Goal: Task Accomplishment & Management: Complete application form

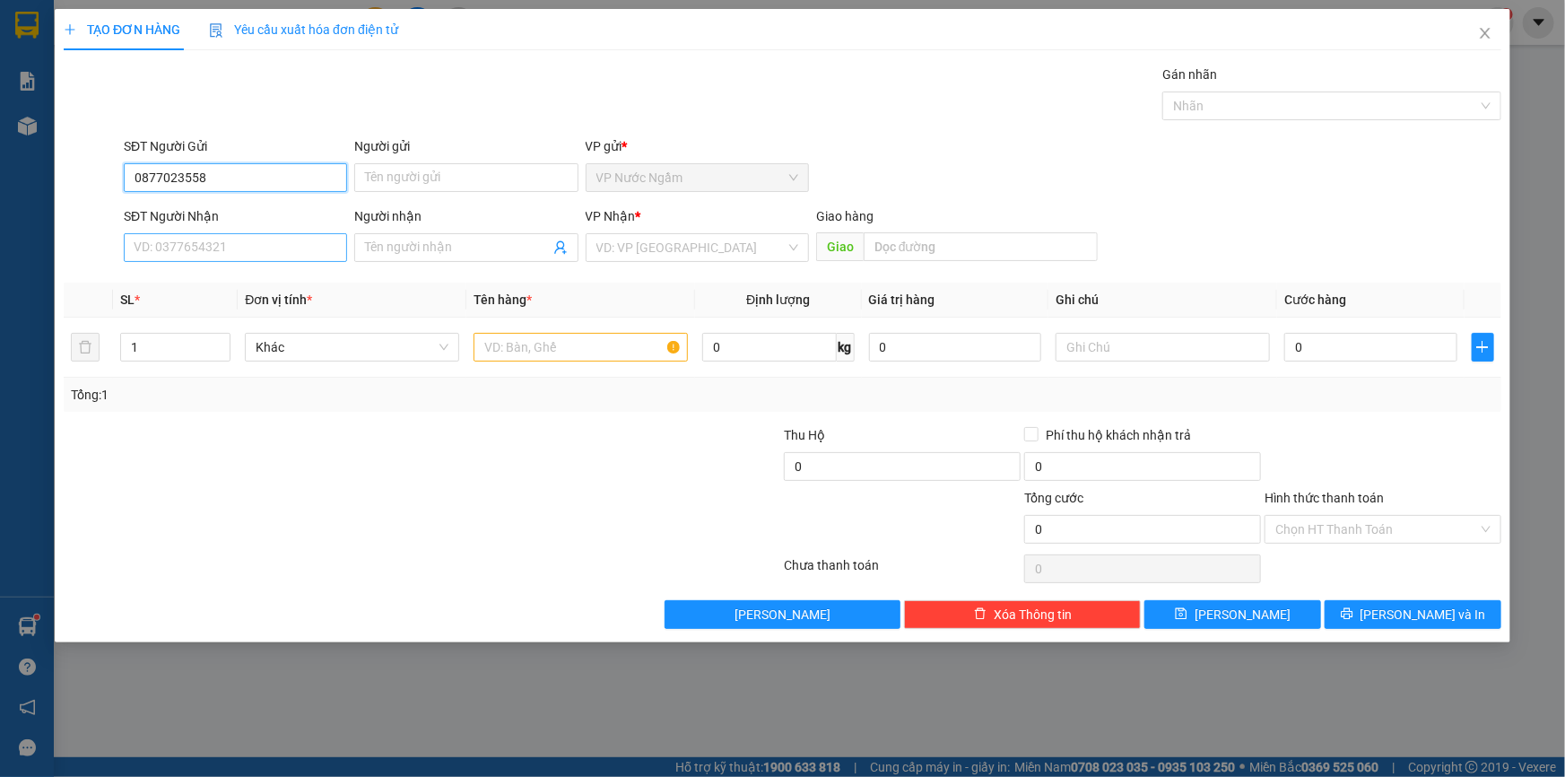
type input "0877023558"
click at [201, 247] on input "SĐT Người Nhận" at bounding box center [235, 247] width 223 height 29
click at [216, 248] on input "SĐT Người Nhận" at bounding box center [235, 247] width 223 height 29
type input "0913586468"
click at [646, 243] on input "search" at bounding box center [691, 247] width 189 height 27
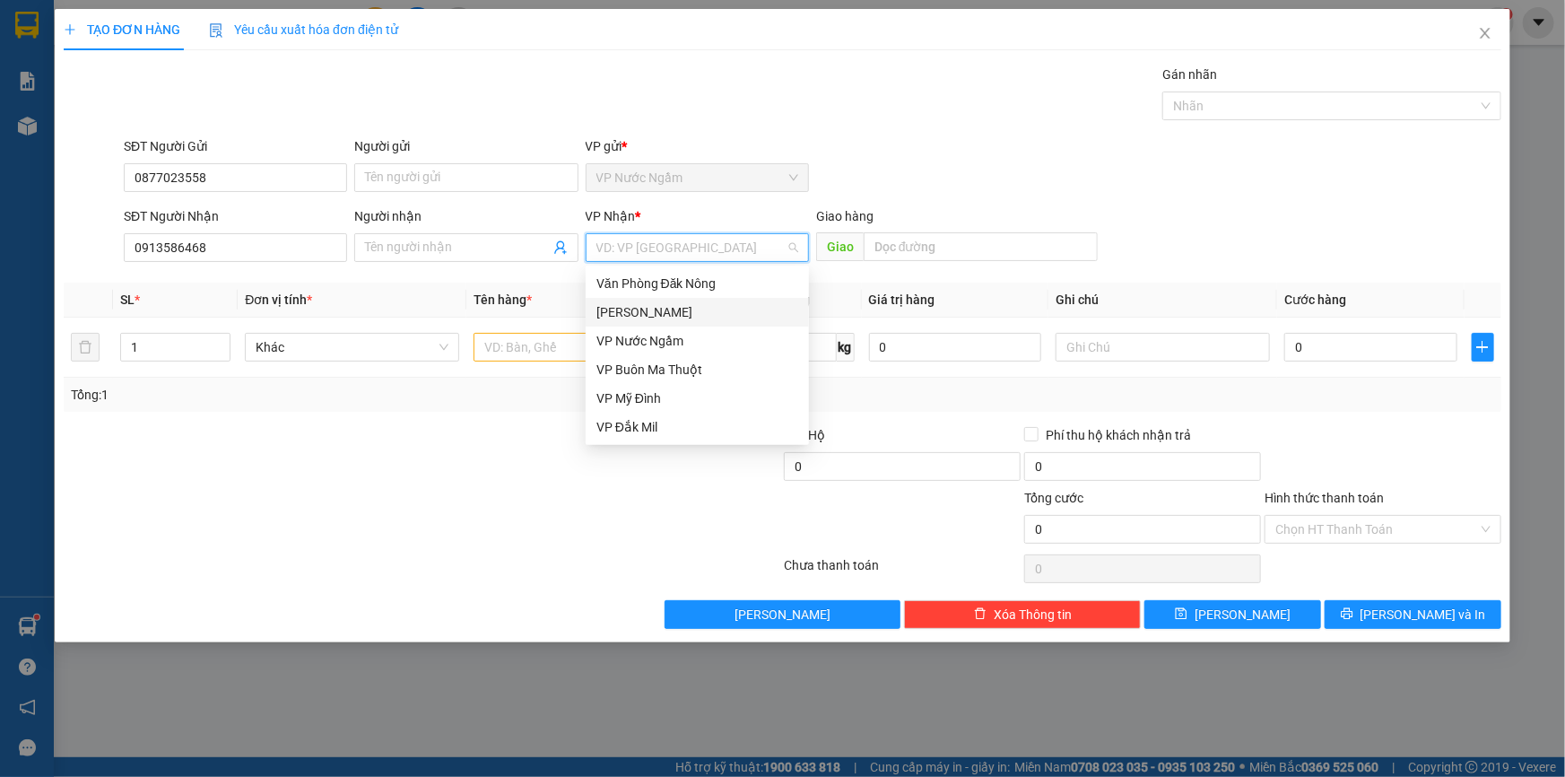
click at [645, 313] on div "[PERSON_NAME]" at bounding box center [698, 312] width 202 height 20
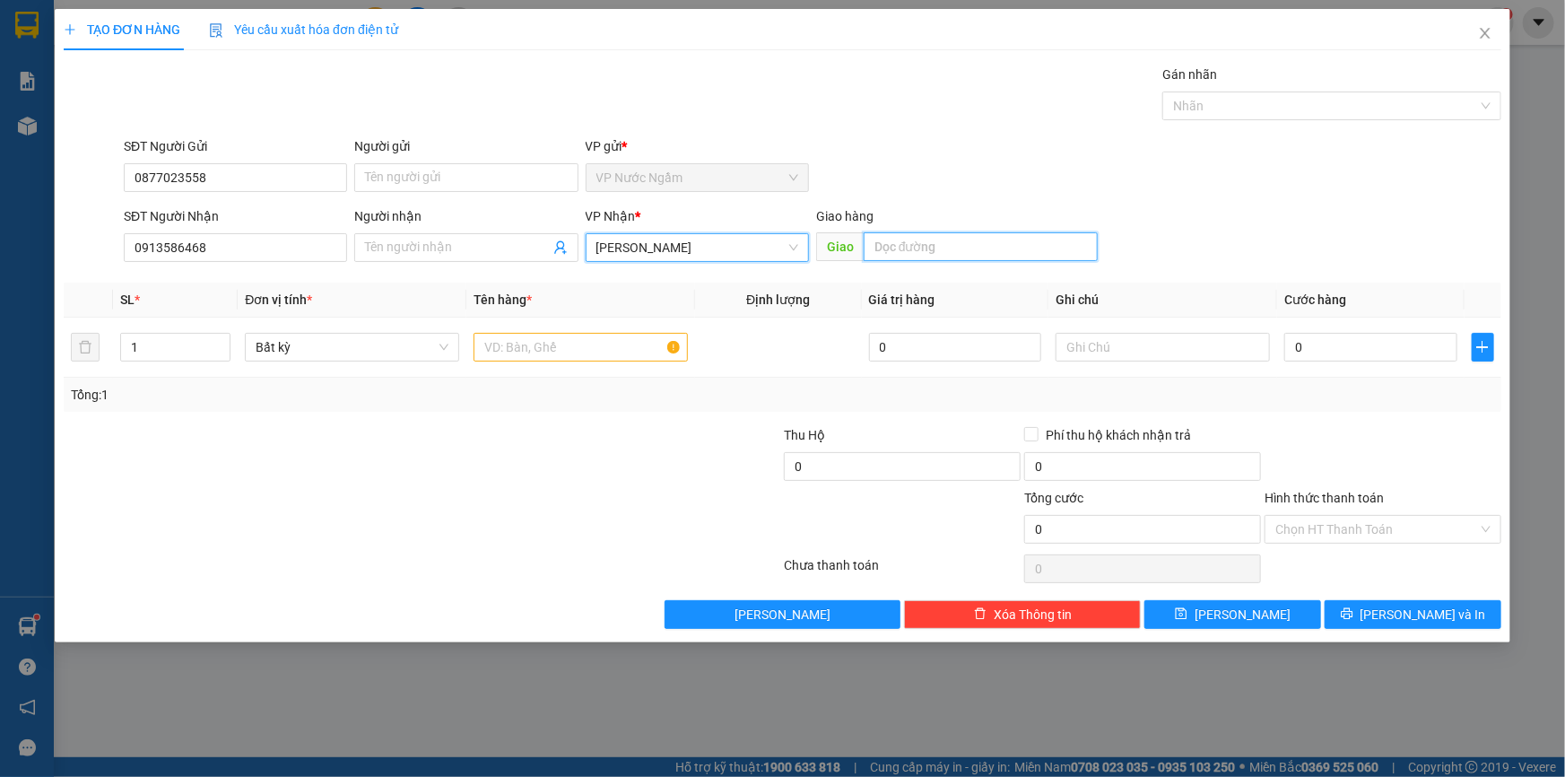
click at [974, 239] on input "text" at bounding box center [981, 246] width 234 height 29
type input "chư sê"
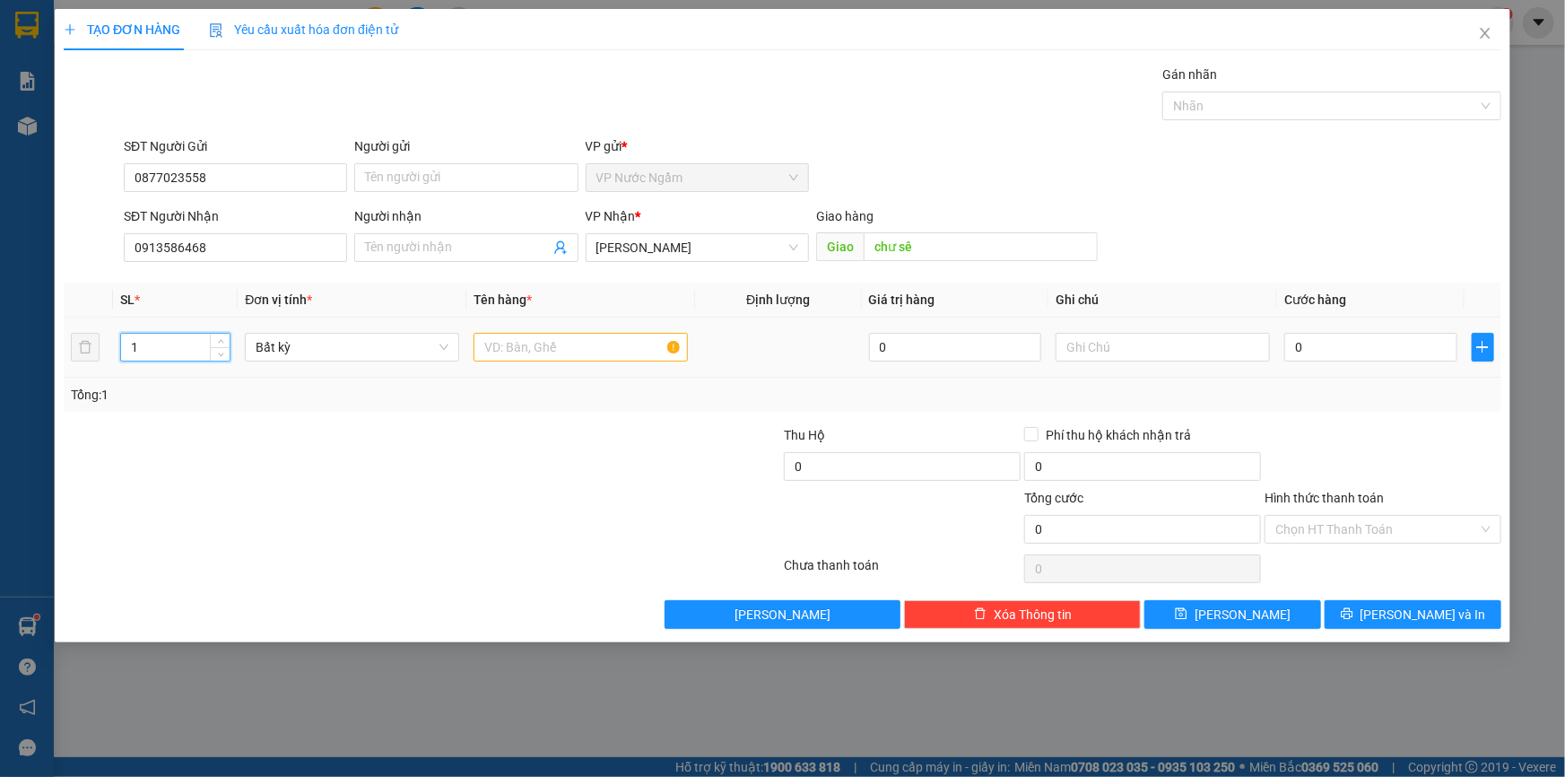
click at [94, 355] on tr "1 Bất kỳ 0 0" at bounding box center [783, 348] width 1438 height 60
drag, startPoint x: 109, startPoint y: 350, endPoint x: 39, endPoint y: 354, distance: 70.1
click at [27, 358] on div "TẠO ĐƠN HÀNG Yêu cầu xuất hóa đơn điện tử Transit Pickup Surcharge Ids Transit …" at bounding box center [782, 388] width 1565 height 777
type input "3"
click at [519, 338] on input "text" at bounding box center [581, 347] width 214 height 29
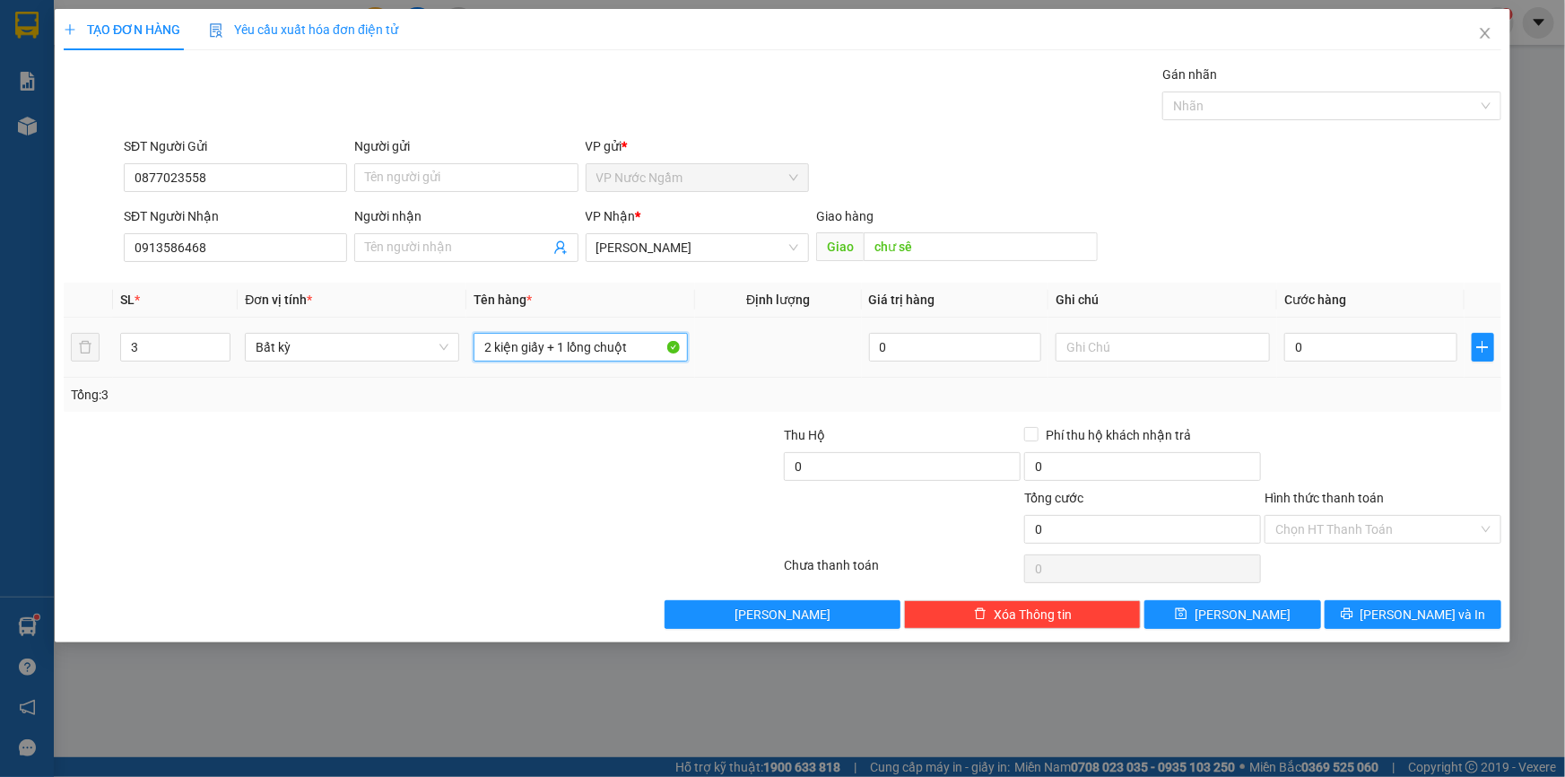
type input "2 kiện giấy + 1 lồng chuột"
type input "c"
click at [1328, 349] on input "0" at bounding box center [1371, 347] width 173 height 29
type input "6"
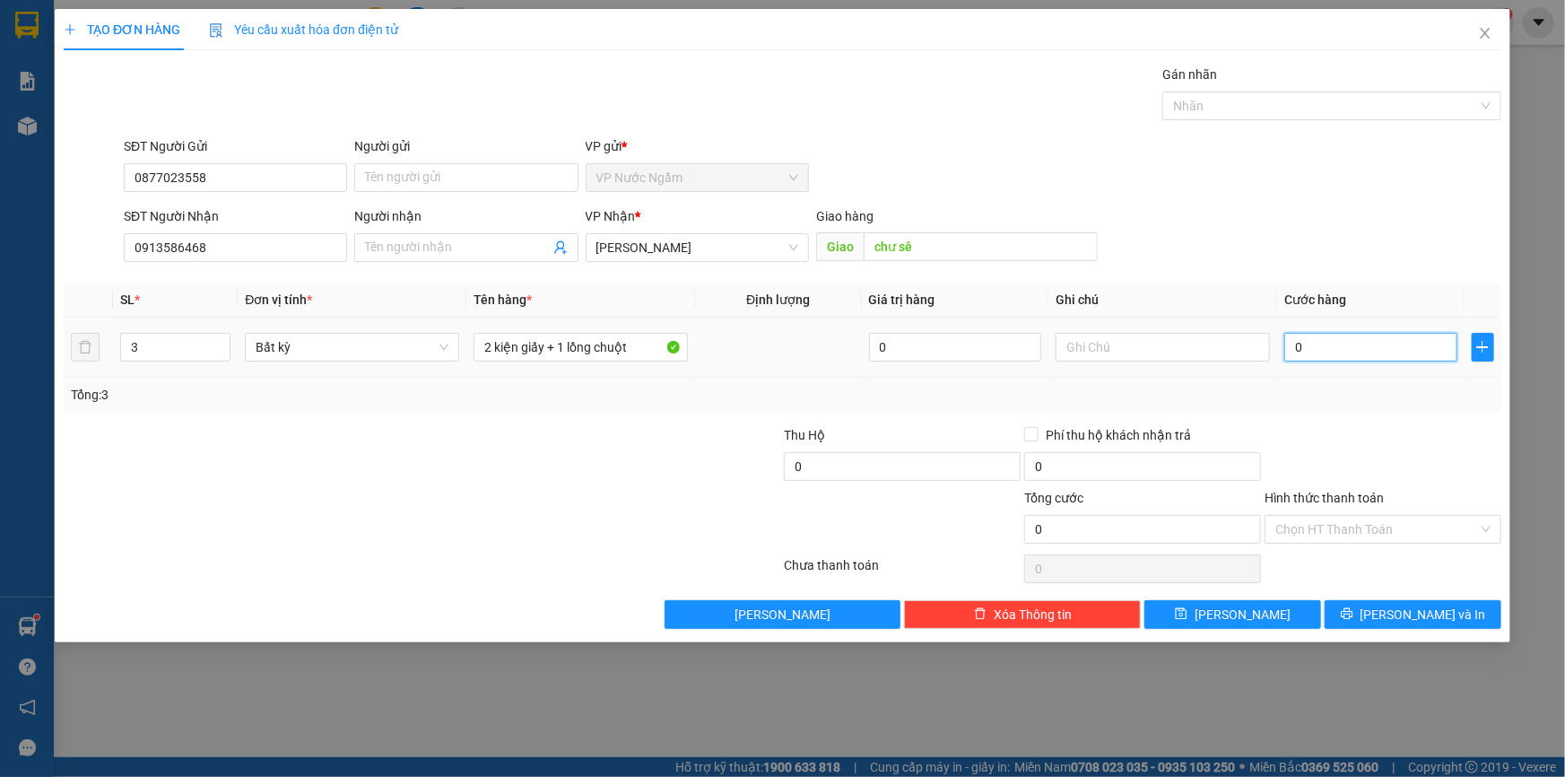
type input "6"
type input "60"
type input "600"
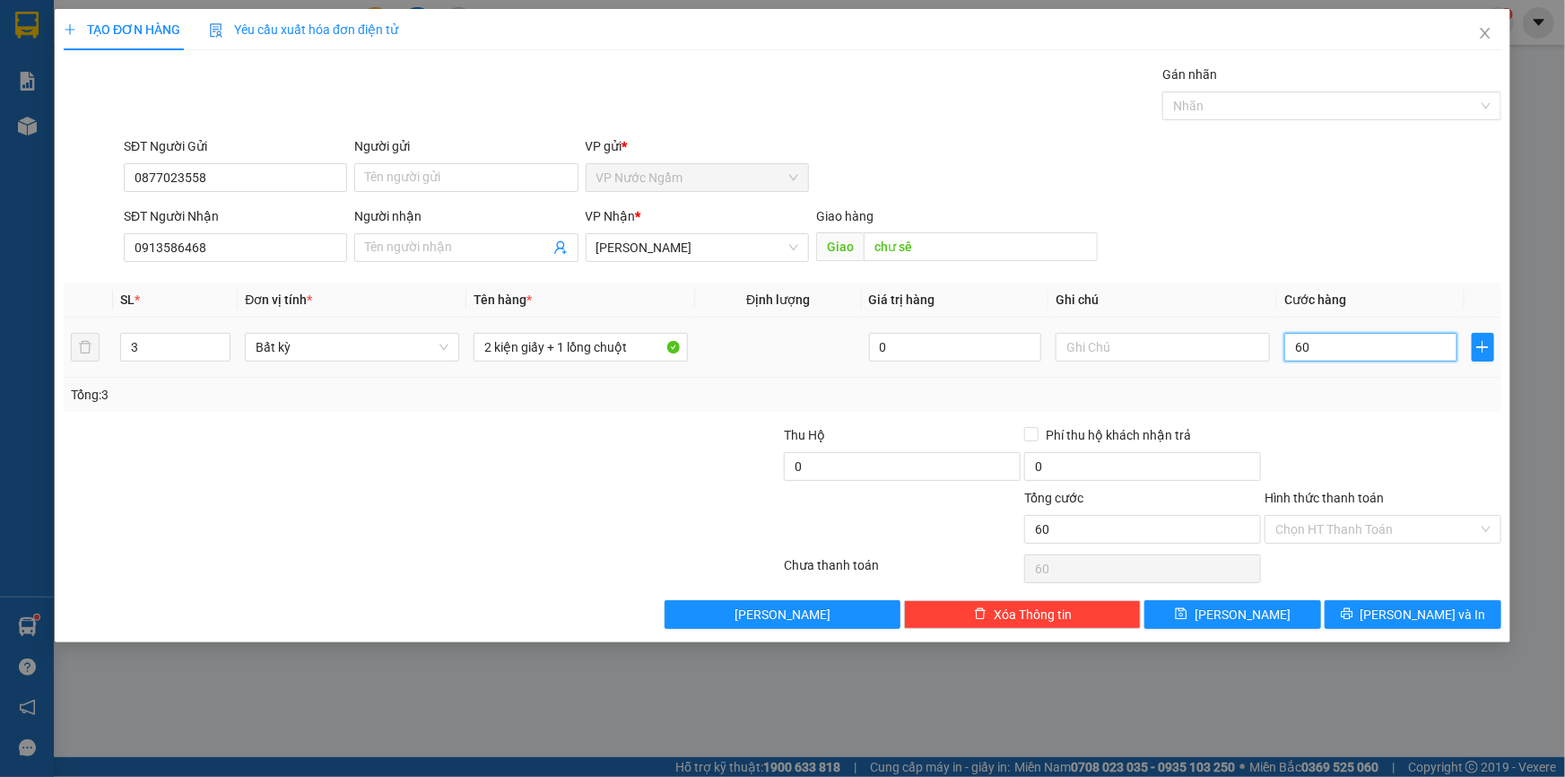
type input "600"
type input "6.000"
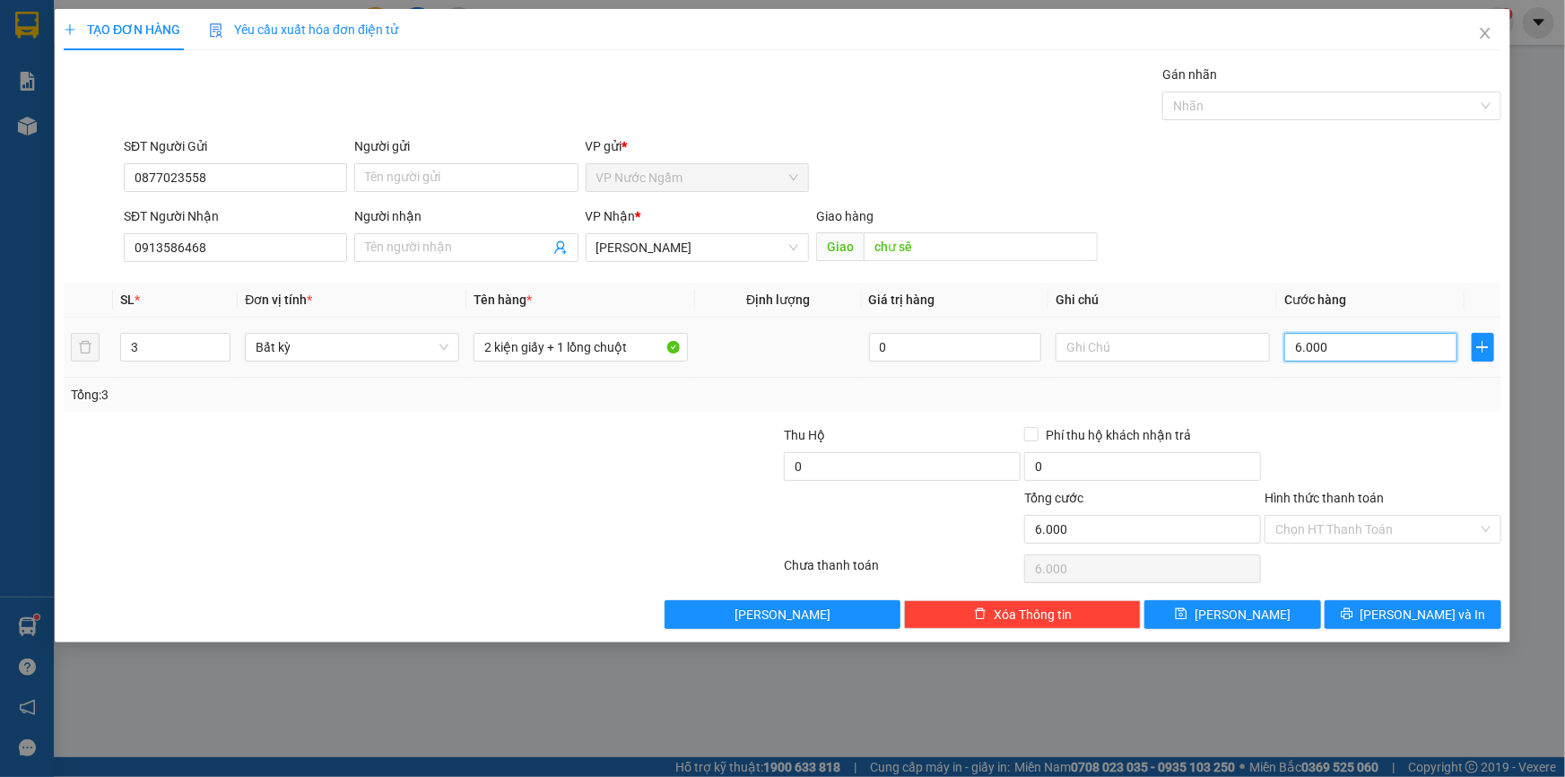
type input "60.000"
type input "600.000"
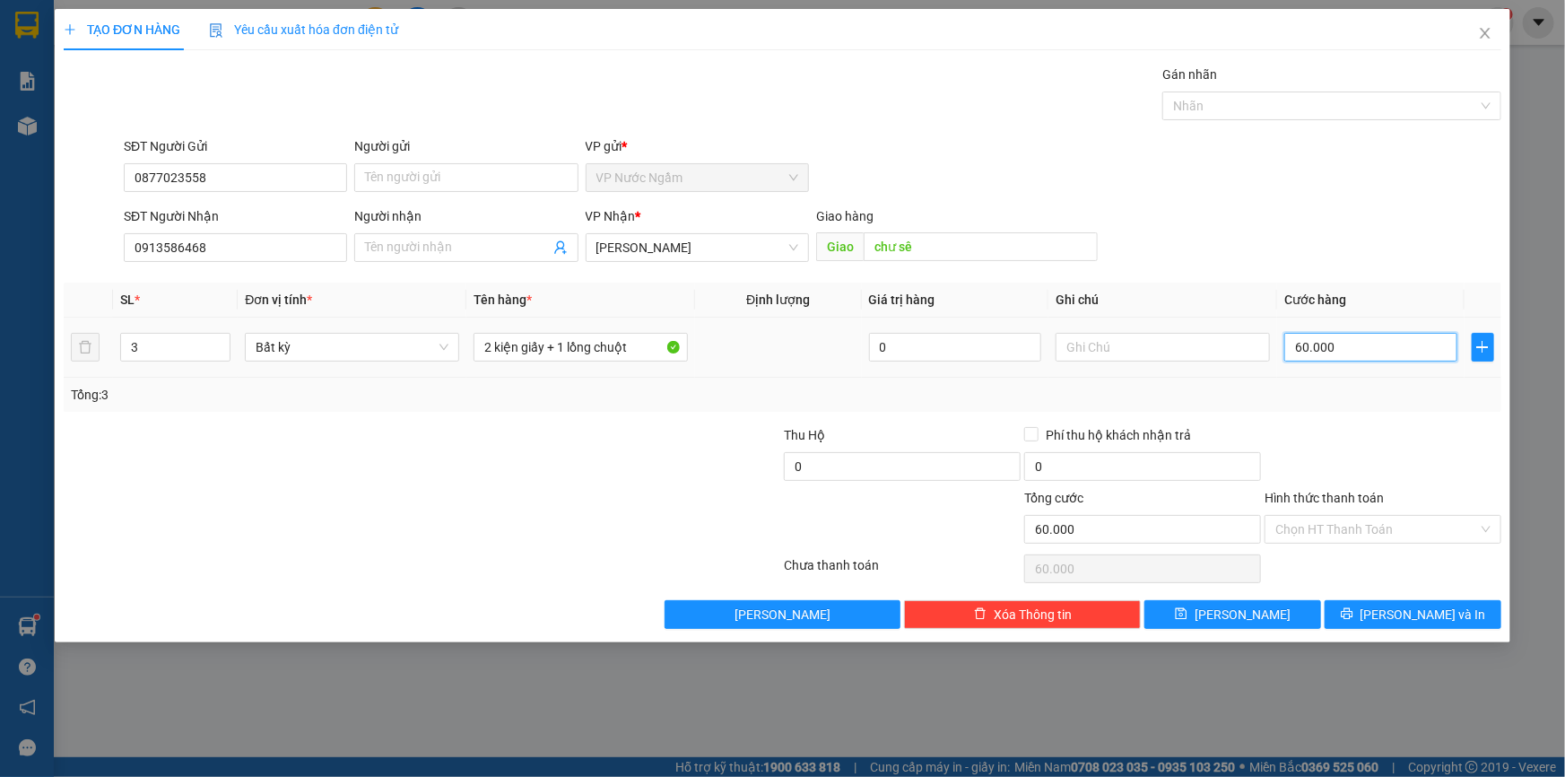
type input "600.000"
click at [1400, 600] on button "[PERSON_NAME] và In" at bounding box center [1413, 614] width 177 height 29
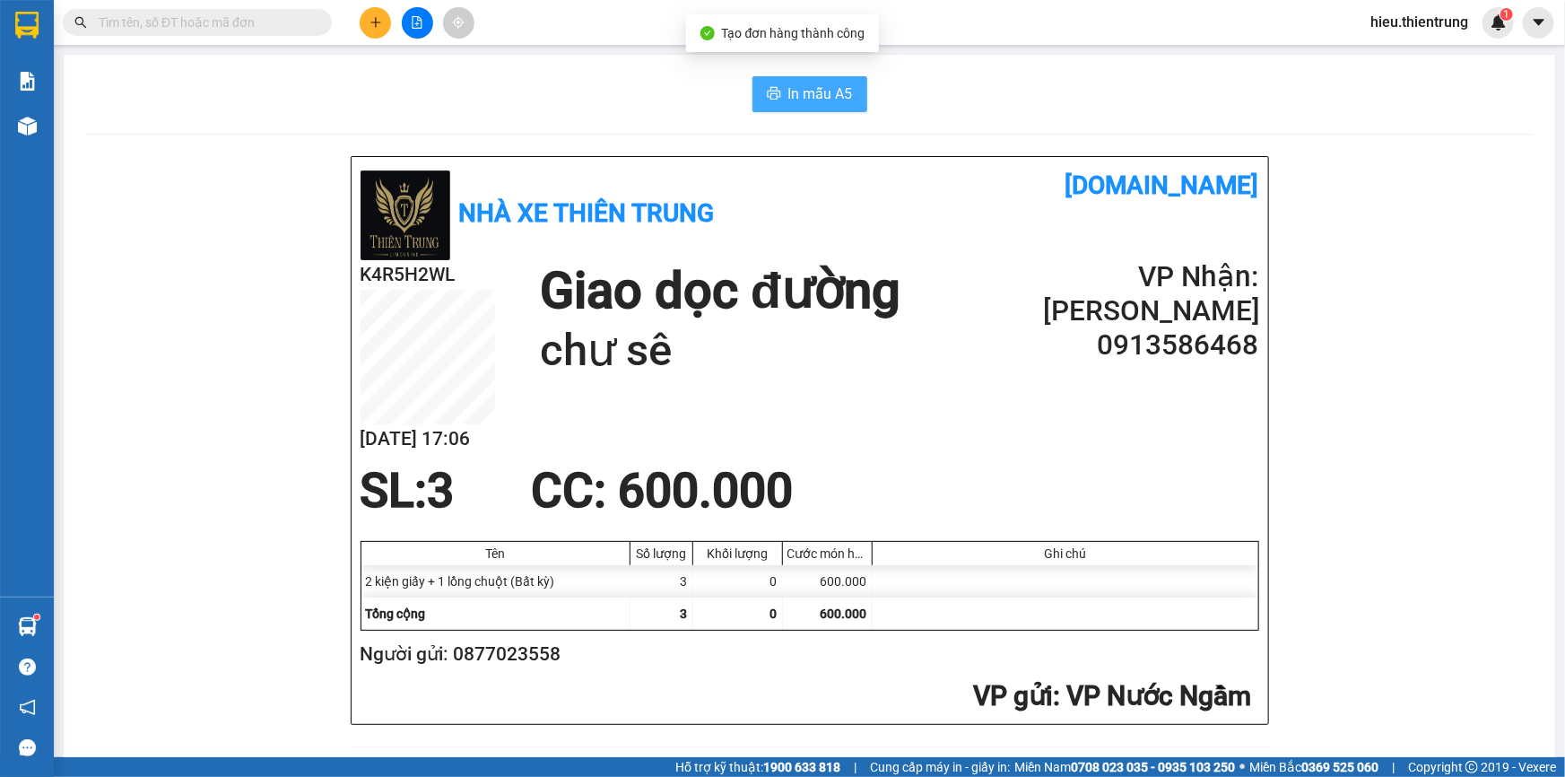
click at [762, 109] on button "In mẫu A5" at bounding box center [810, 94] width 115 height 36
click at [774, 99] on icon "printer" at bounding box center [774, 93] width 14 height 14
click at [805, 96] on span "In mẫu A5" at bounding box center [821, 94] width 65 height 22
drag, startPoint x: 1103, startPoint y: 217, endPoint x: 1112, endPoint y: 224, distance: 12.2
click at [1105, 221] on div "Nhà xe Thiên Trung [DOMAIN_NAME]" at bounding box center [810, 213] width 899 height 94
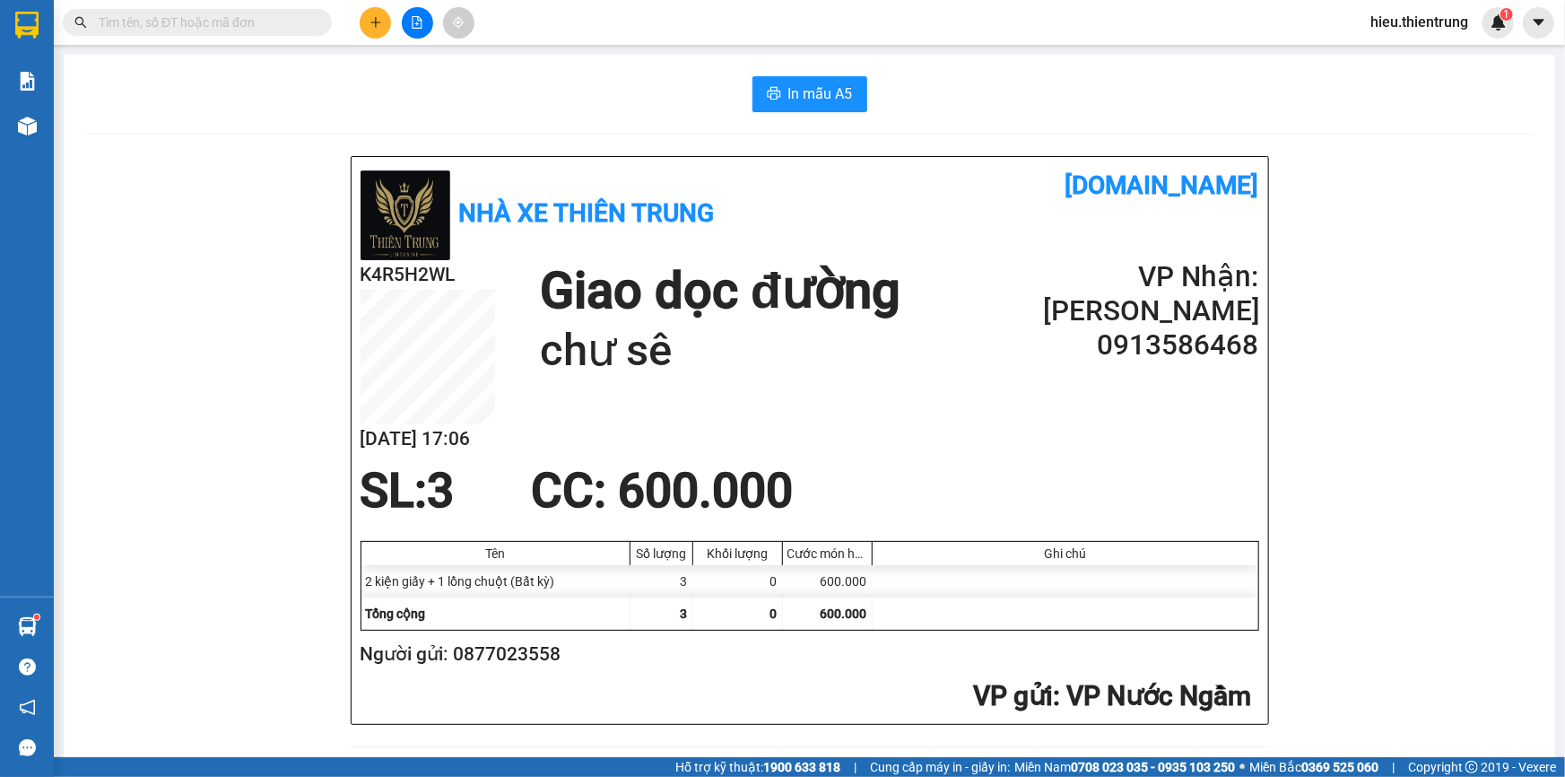
click at [374, 21] on icon "plus" at bounding box center [376, 22] width 13 height 13
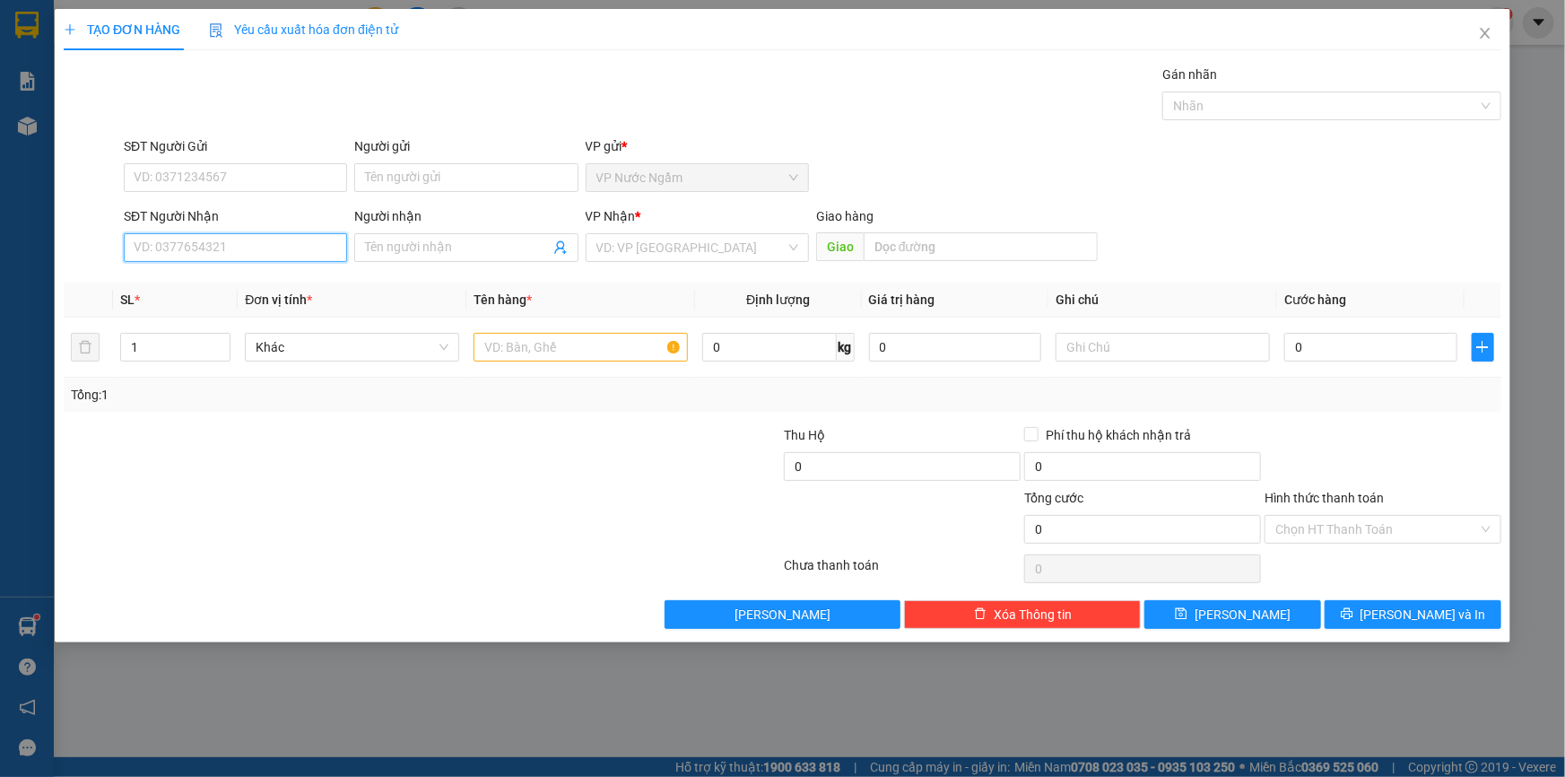
click at [196, 253] on input "SĐT Người Nhận" at bounding box center [235, 247] width 223 height 29
type input "0963875879"
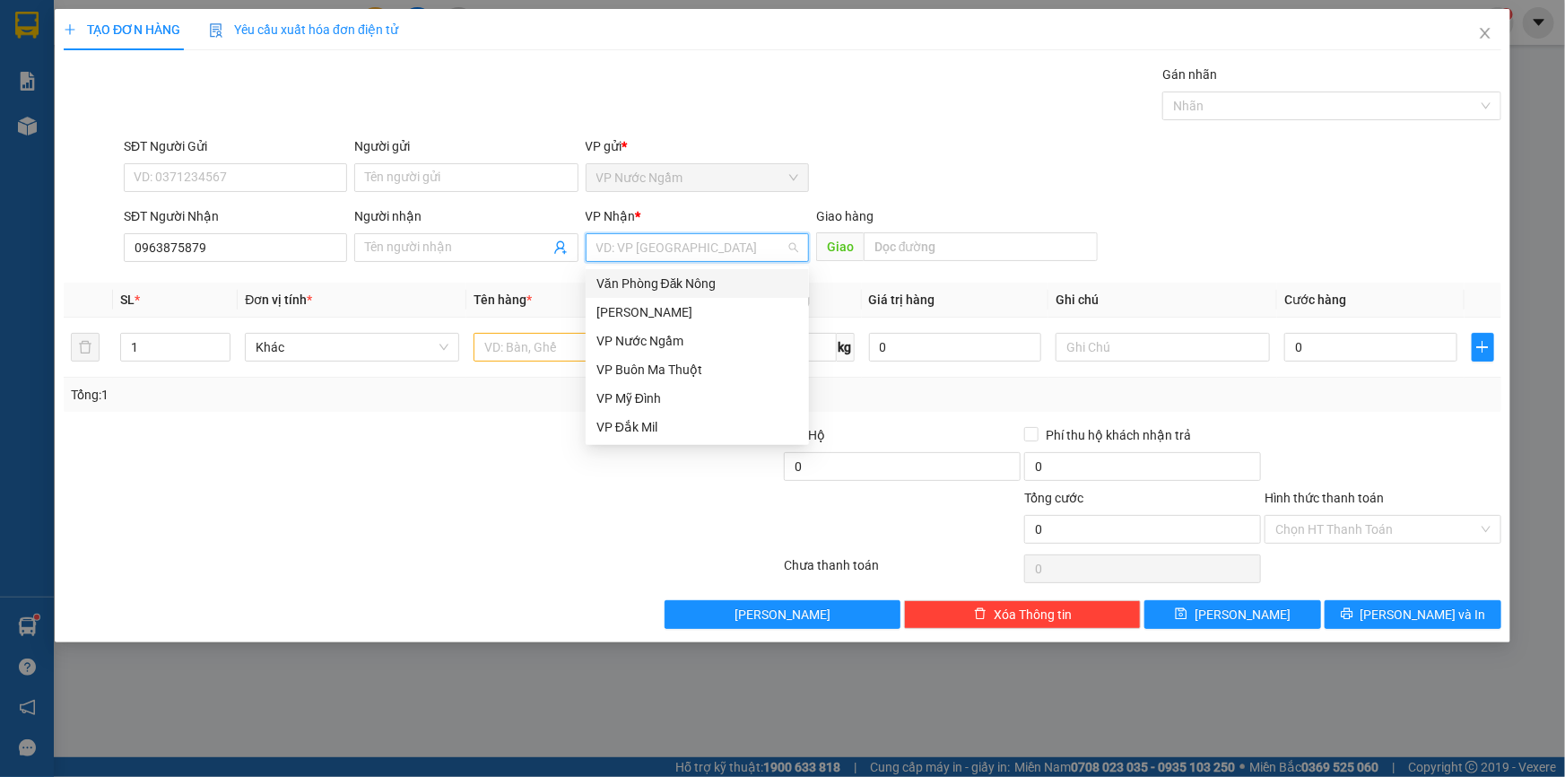
click at [603, 249] on input "search" at bounding box center [691, 247] width 189 height 27
click at [668, 367] on div "VP Buôn Ma Thuột" at bounding box center [698, 370] width 202 height 20
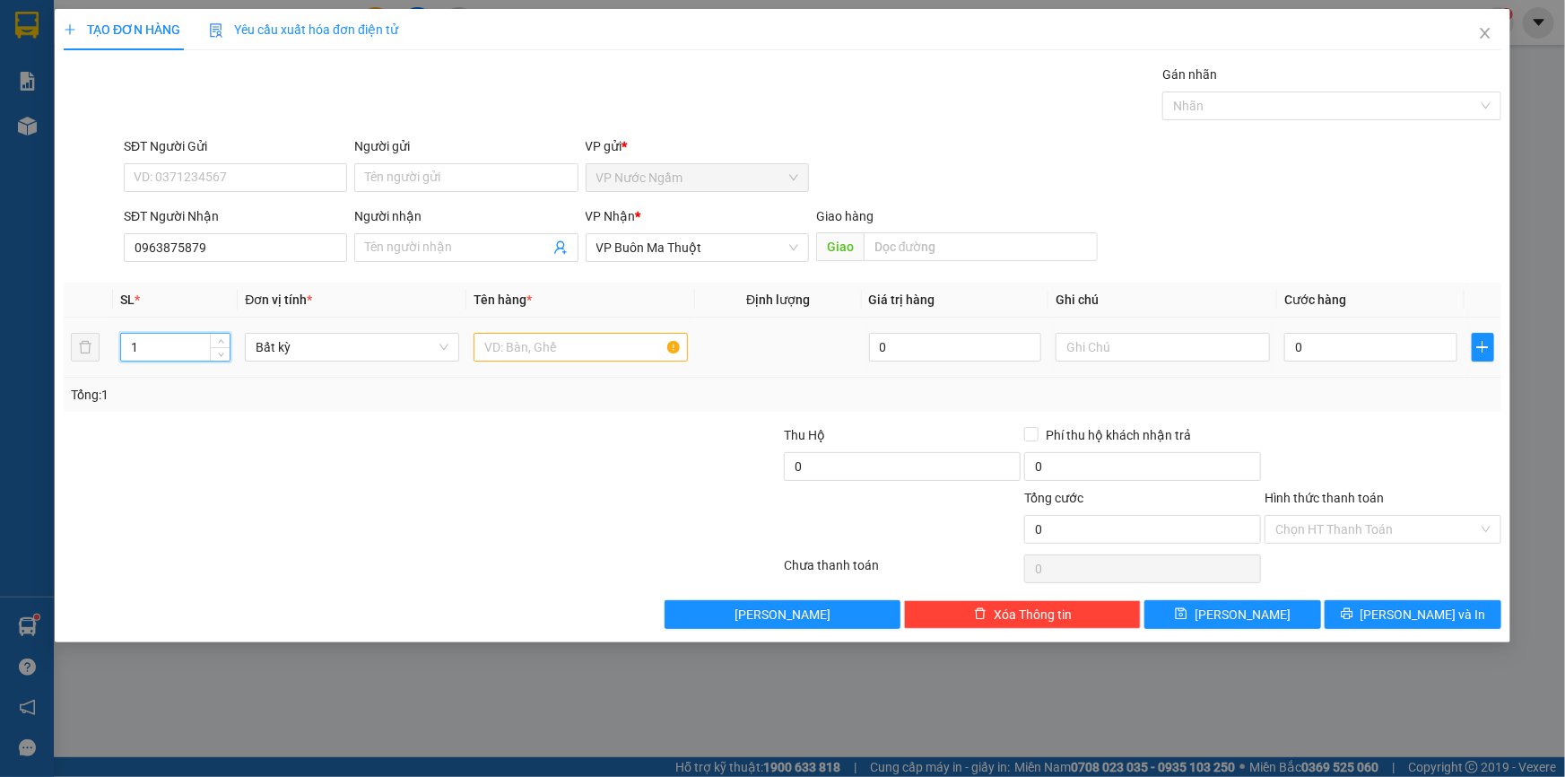
drag, startPoint x: 135, startPoint y: 337, endPoint x: 26, endPoint y: 353, distance: 110.5
click at [135, 359] on input "1" at bounding box center [175, 347] width 109 height 27
click at [95, 353] on tr "1 Bất kỳ 0 0" at bounding box center [783, 348] width 1438 height 60
type input "4"
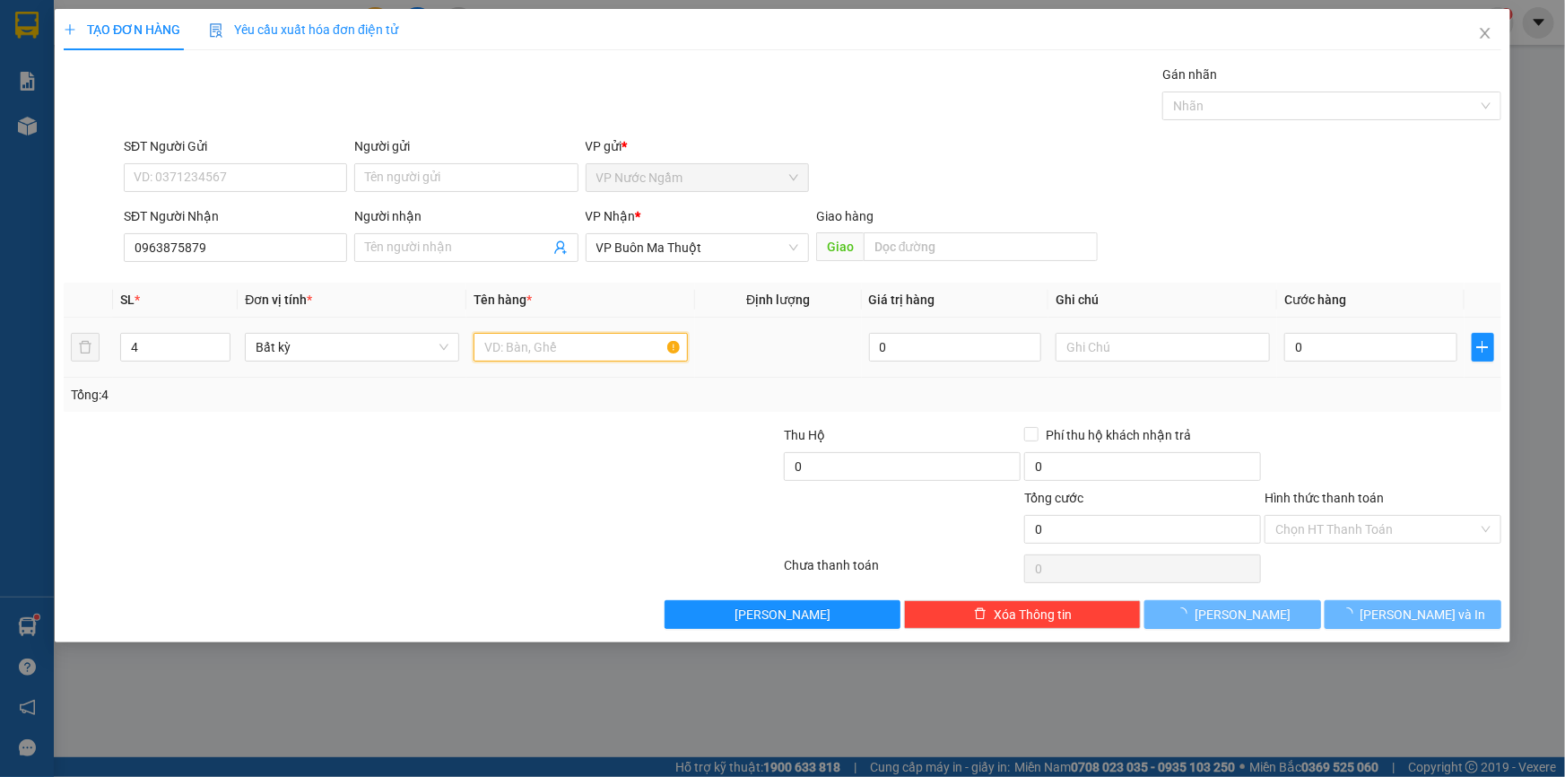
click at [597, 340] on input "text" at bounding box center [581, 347] width 214 height 29
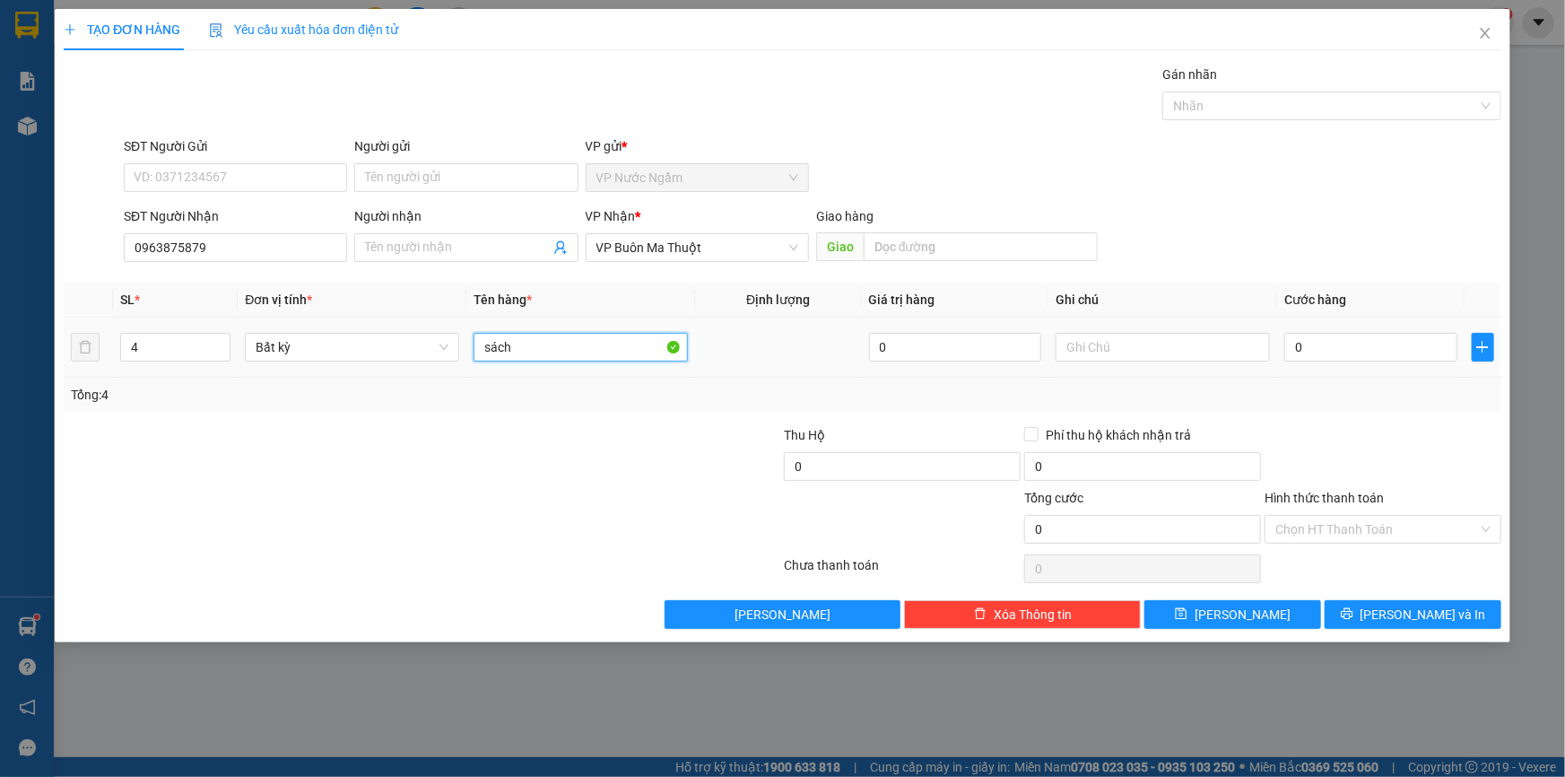
type input "sách"
type input "6"
type input "60"
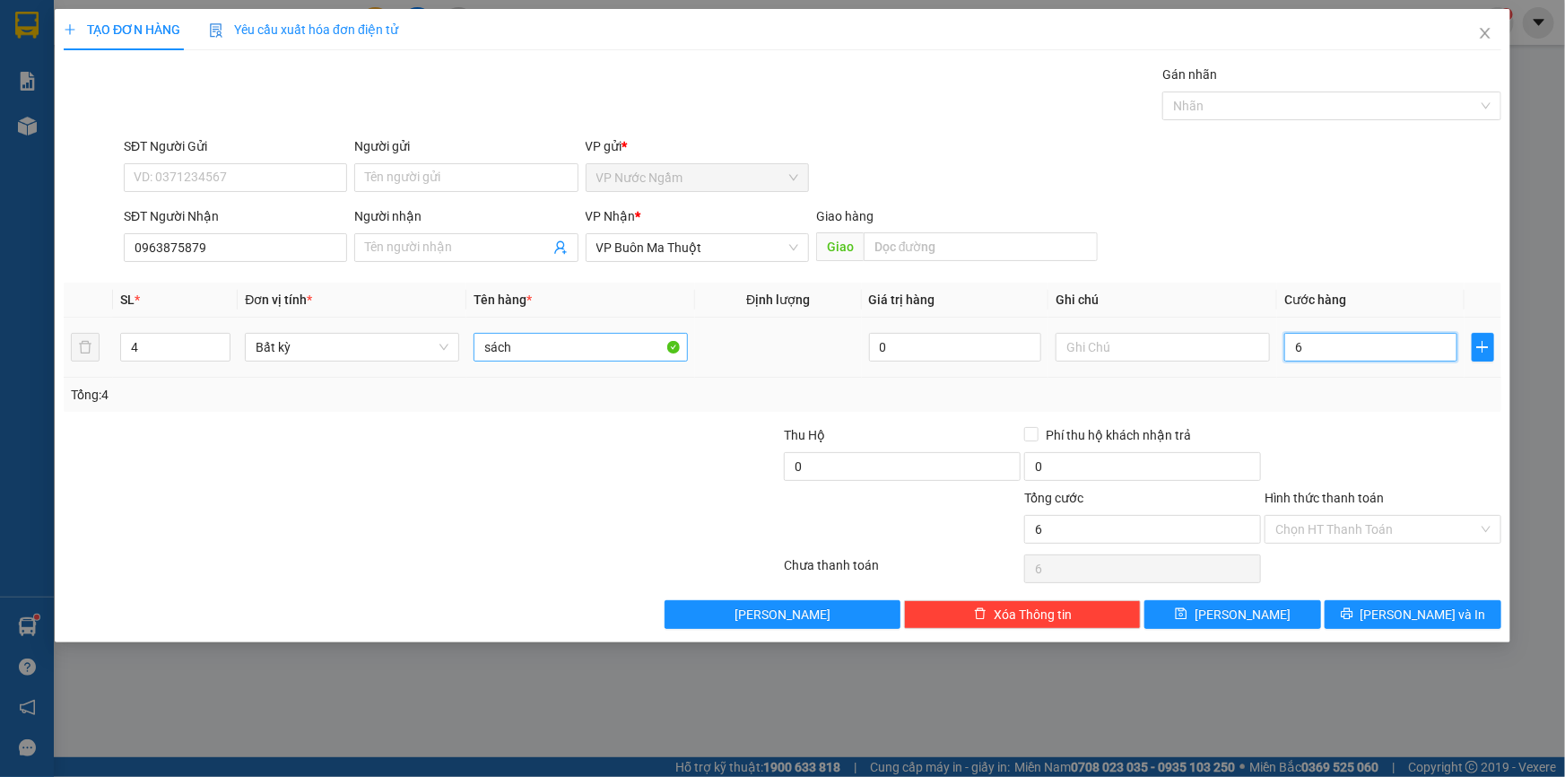
type input "60"
type input "600"
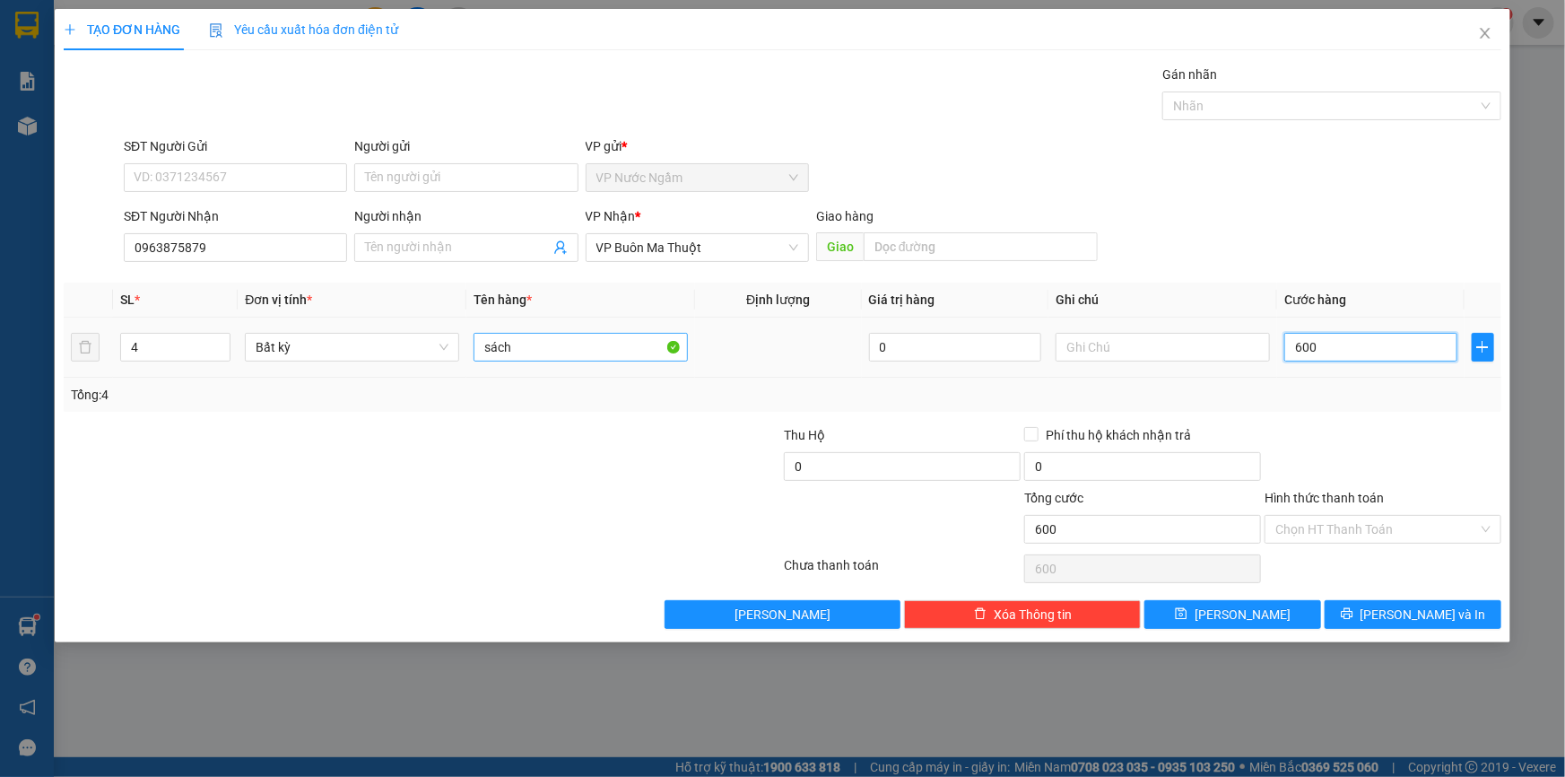
type input "6.000"
type input "60.000"
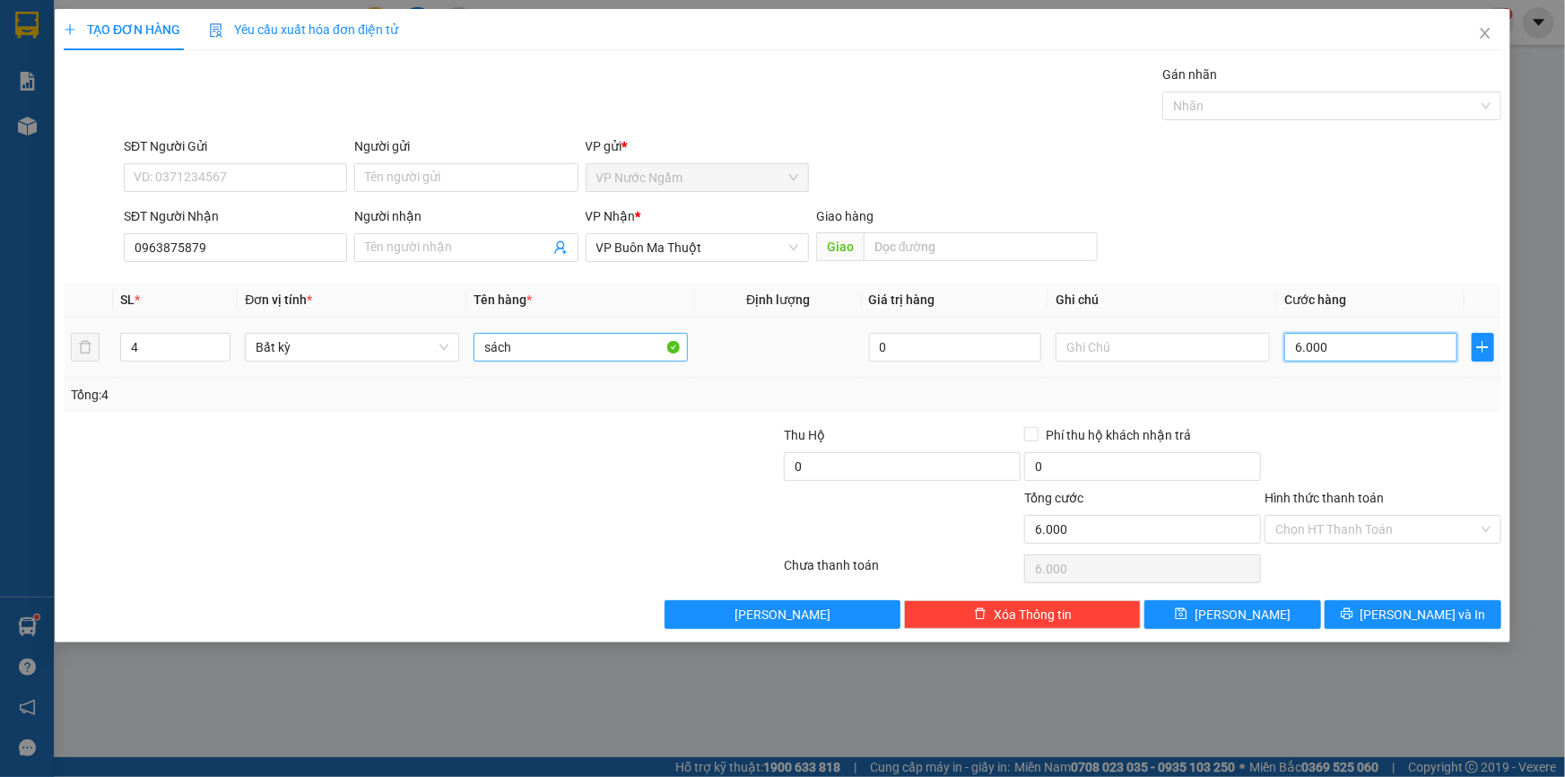
type input "60.000"
type input "600.000"
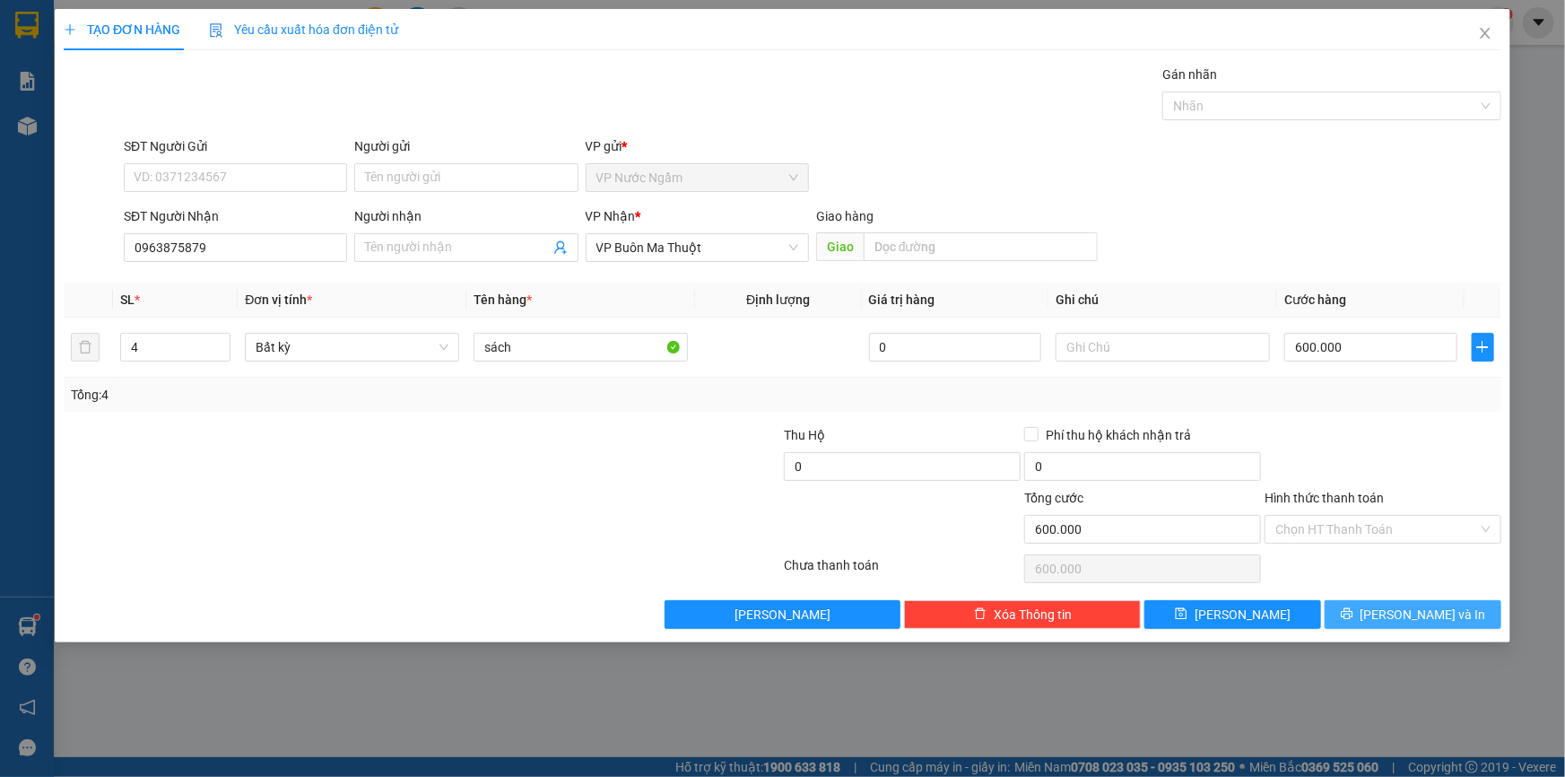
click at [1400, 624] on button "[PERSON_NAME] và In" at bounding box center [1413, 614] width 177 height 29
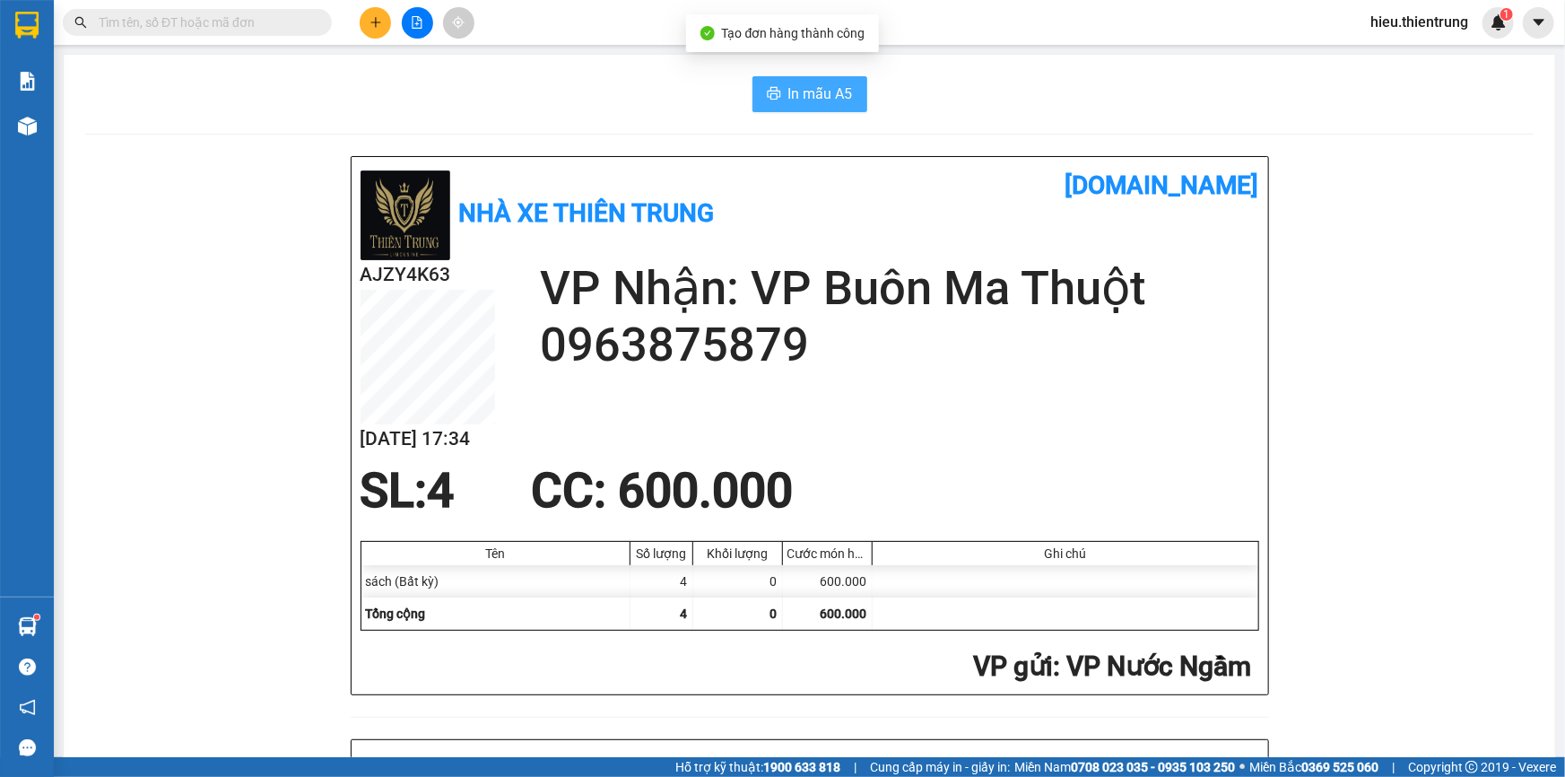
click at [813, 87] on span "In mẫu A5" at bounding box center [821, 94] width 65 height 22
drag, startPoint x: 572, startPoint y: 82, endPoint x: 327, endPoint y: 100, distance: 246.5
click at [572, 82] on div "In mẫu A5" at bounding box center [809, 94] width 1449 height 36
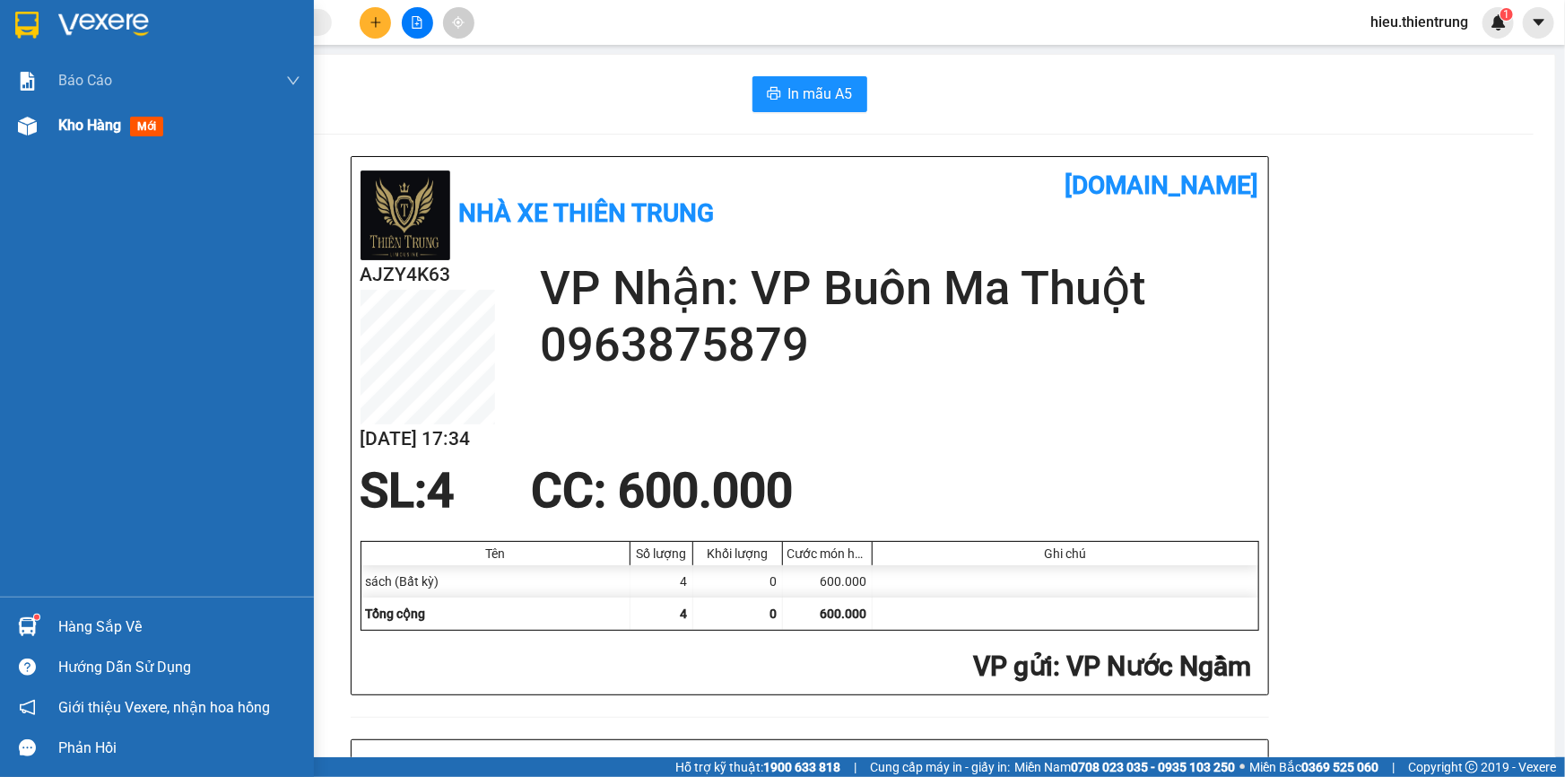
click at [55, 122] on div "Kho hàng mới" at bounding box center [157, 125] width 314 height 45
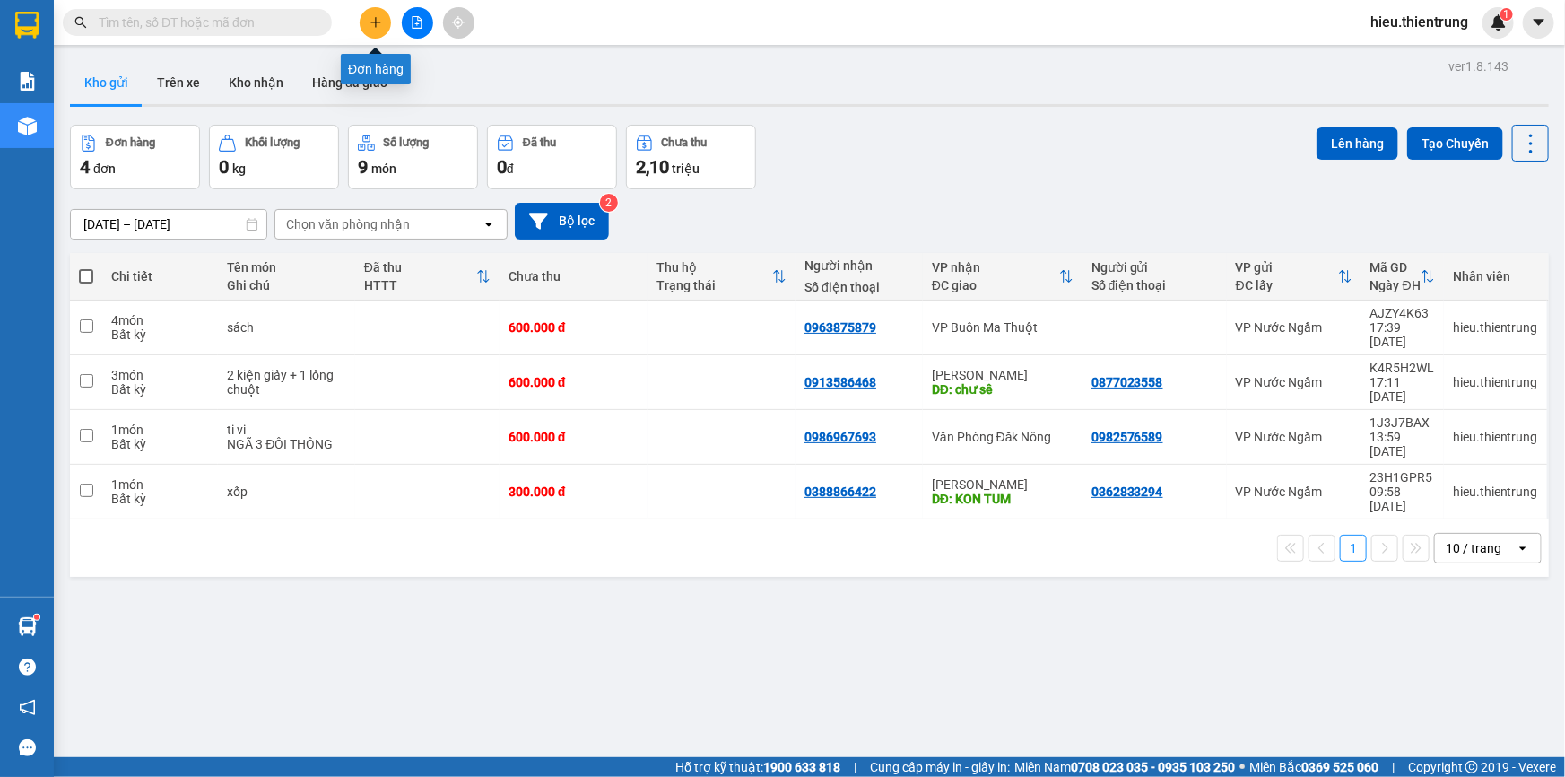
click at [372, 20] on icon "plus" at bounding box center [376, 22] width 13 height 13
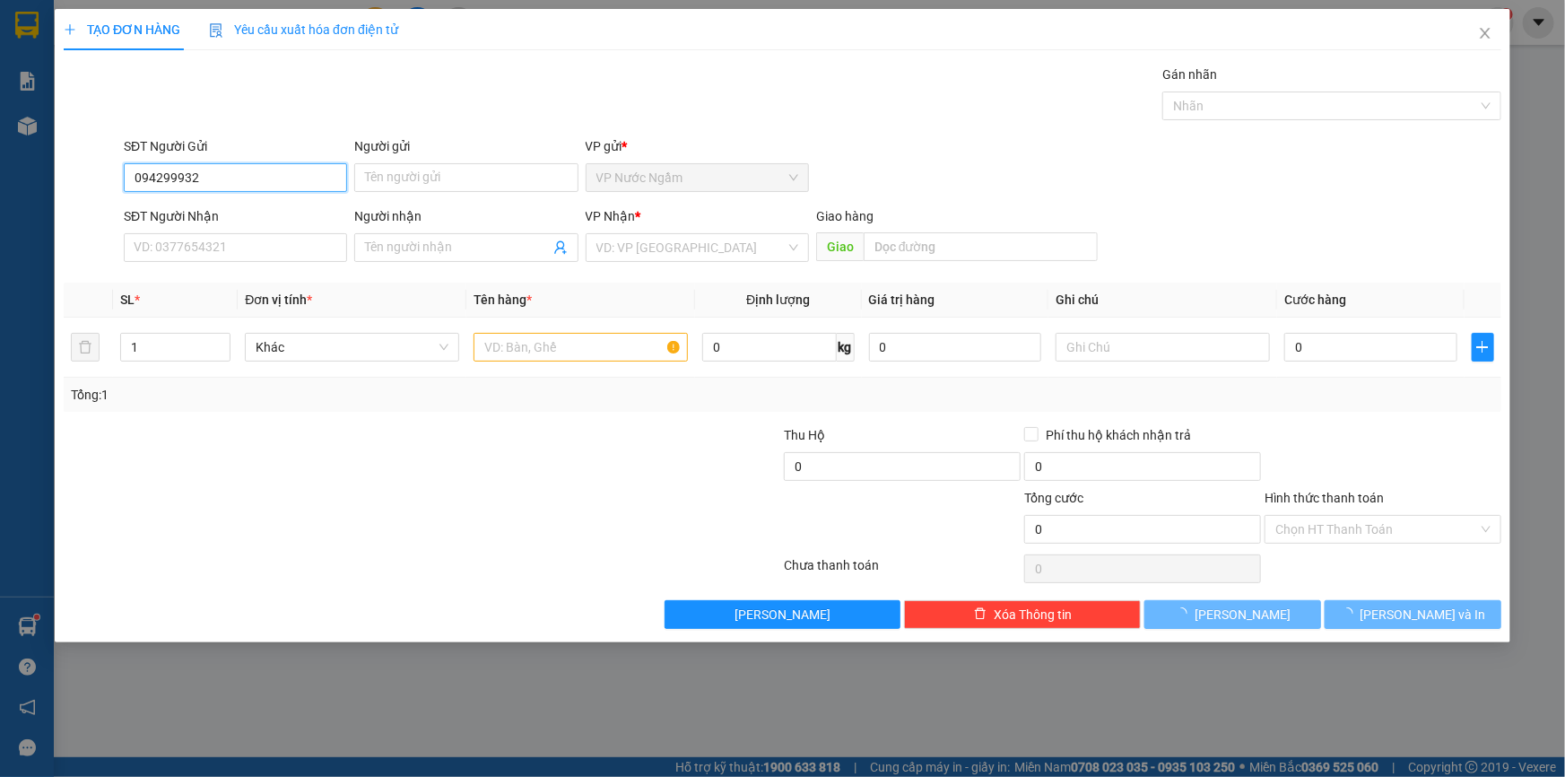
type input "0942999326"
click at [212, 217] on div "0942999326" at bounding box center [236, 214] width 202 height 20
type input "0394182008"
type input "300.000"
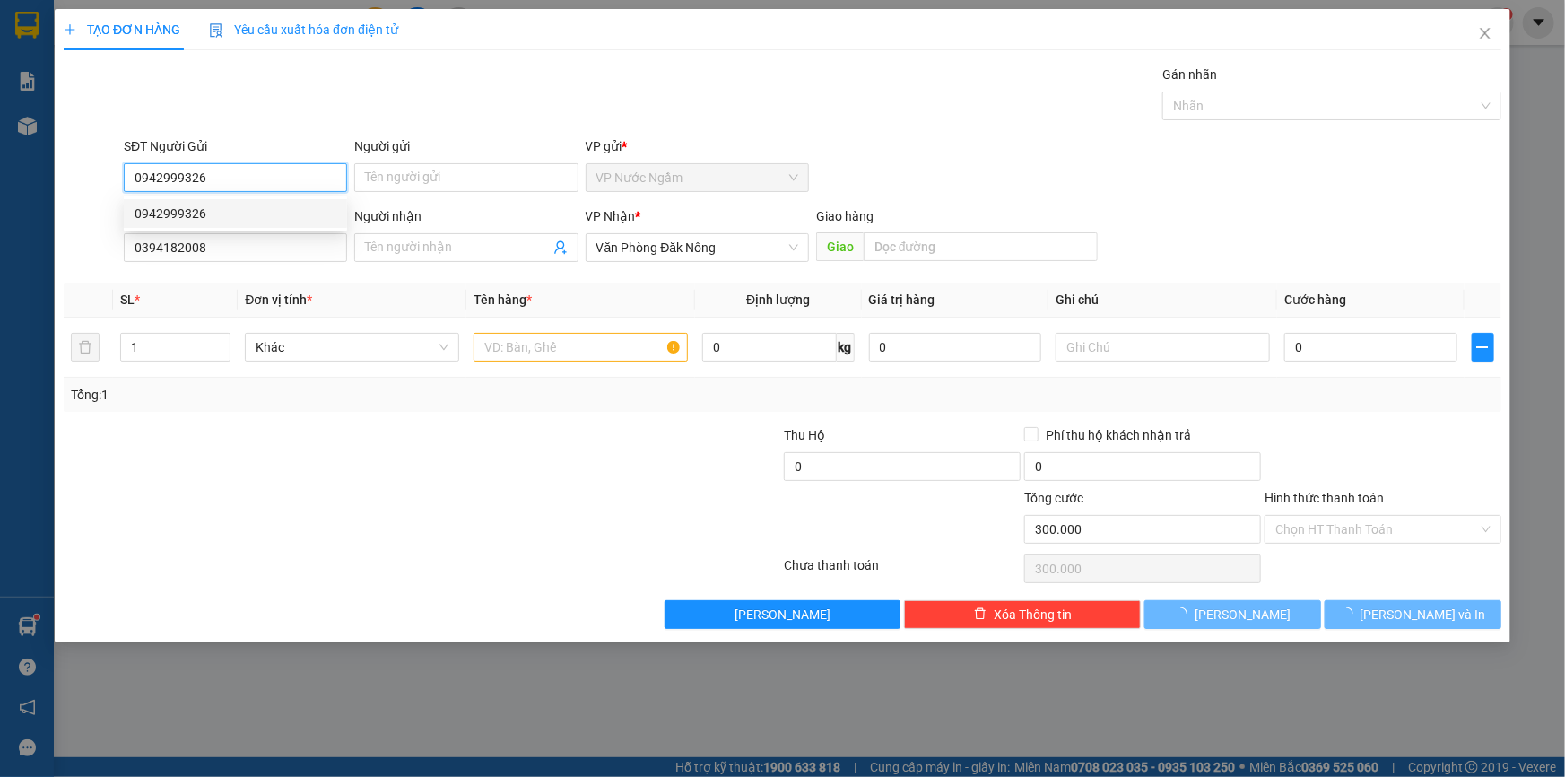
type input "0942999326"
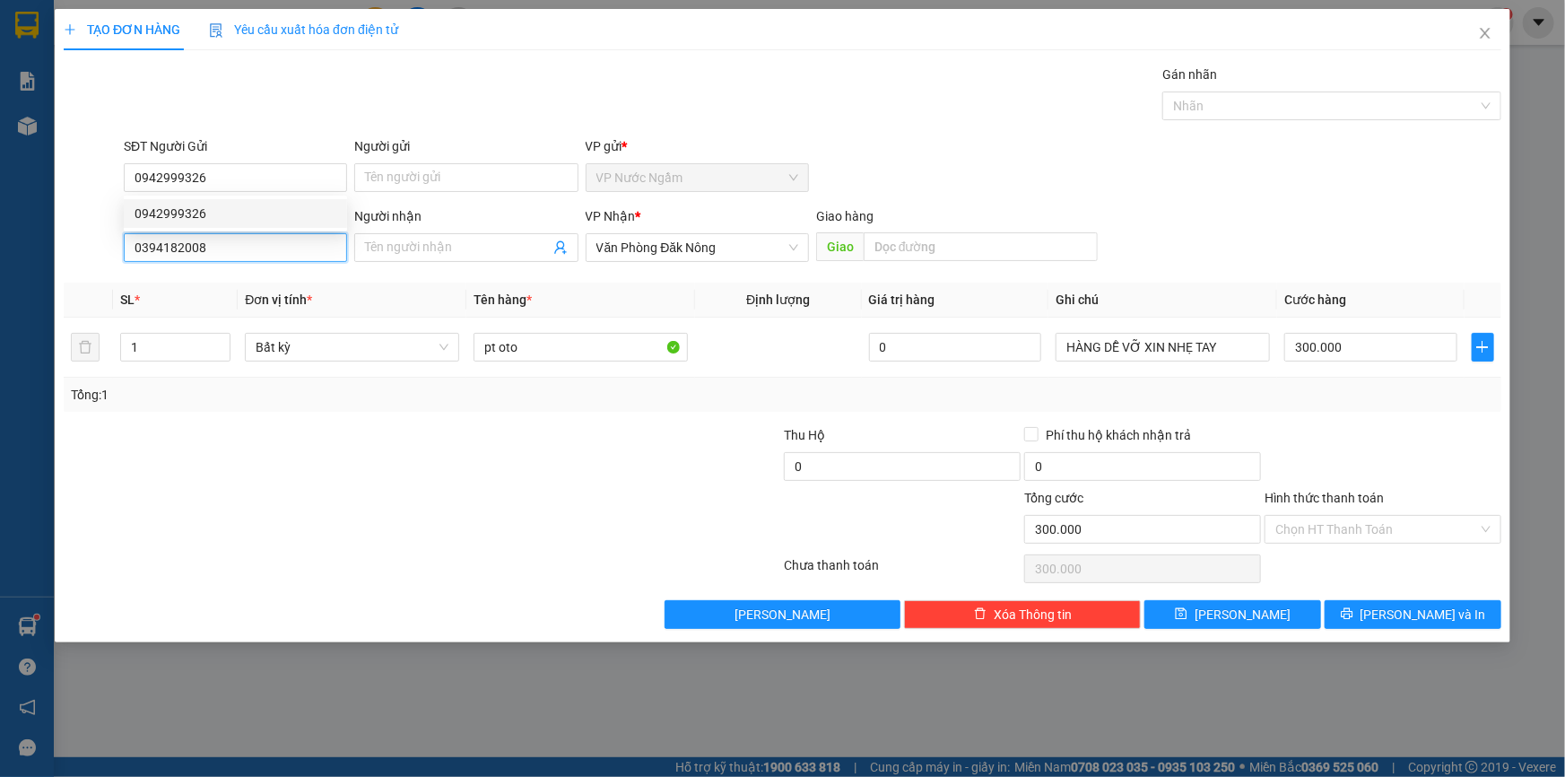
click at [46, 274] on div "TẠO ĐƠN HÀNG Yêu cầu xuất hóa đơn điện tử Transit Pickup Surcharge Ids Transit …" at bounding box center [782, 388] width 1565 height 777
click at [227, 304] on div "0909291789 - QUỐC NHÂN" at bounding box center [236, 312] width 202 height 20
type input "0909291789"
type input "QUỐC NHÂN"
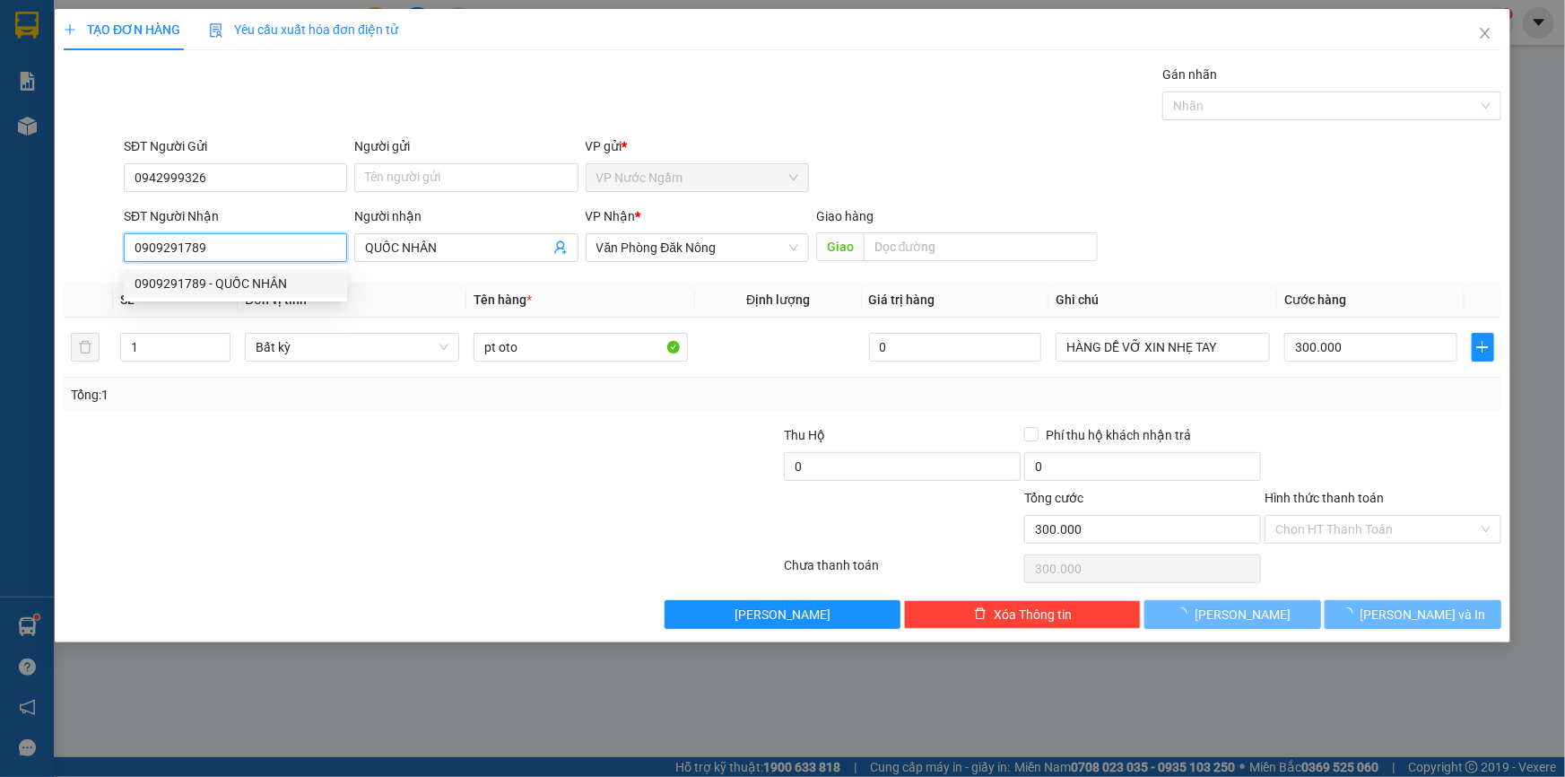
type input "150.000"
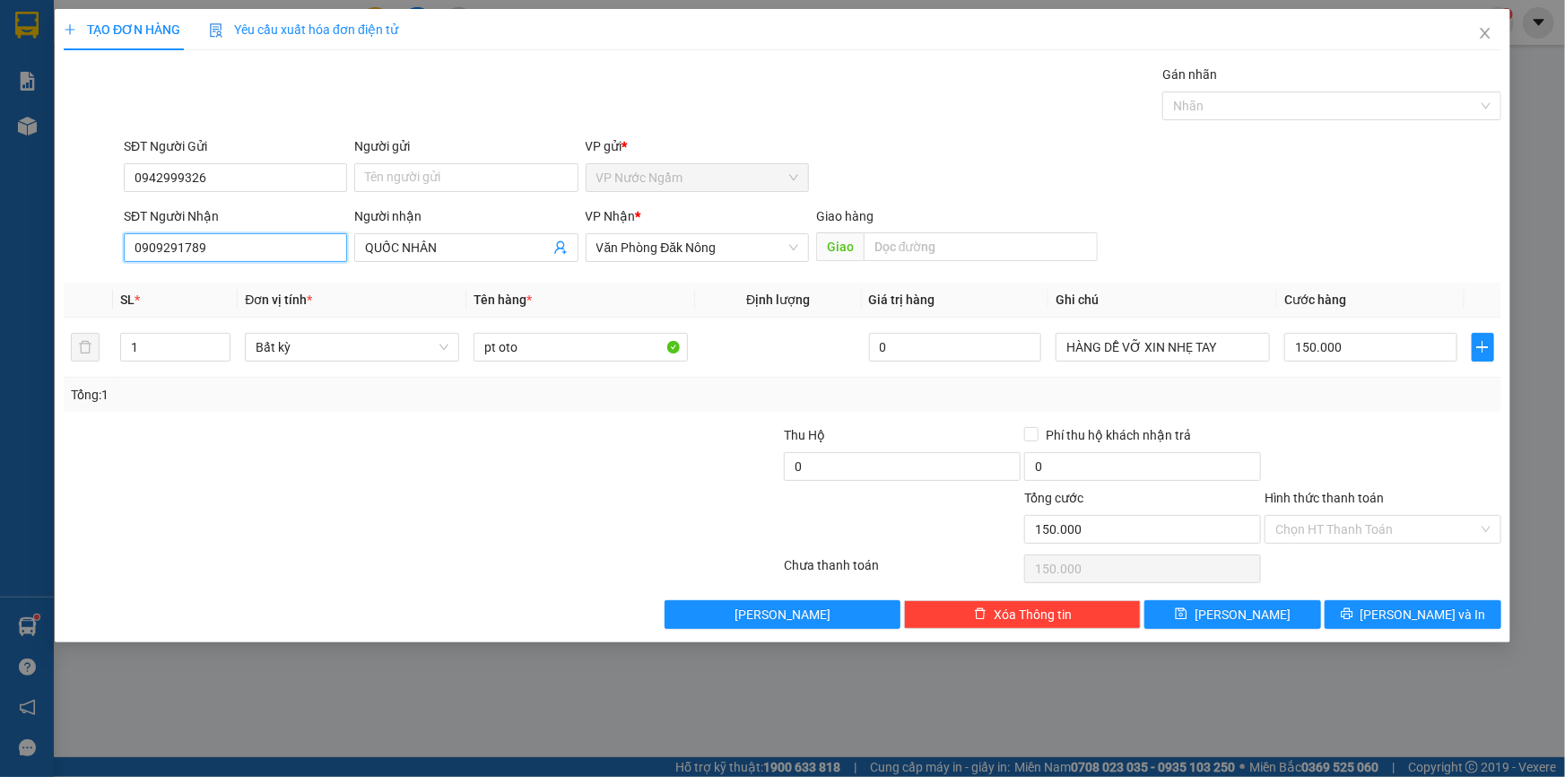
type input "0909291789"
drag, startPoint x: 1382, startPoint y: 582, endPoint x: 1382, endPoint y: 601, distance: 18.9
click at [1382, 596] on div "Transit Pickup Surcharge Ids Transit Deliver Surcharge Ids Transit Deliver Surc…" at bounding box center [783, 347] width 1438 height 564
click at [1382, 601] on button "[PERSON_NAME] và In" at bounding box center [1413, 614] width 177 height 29
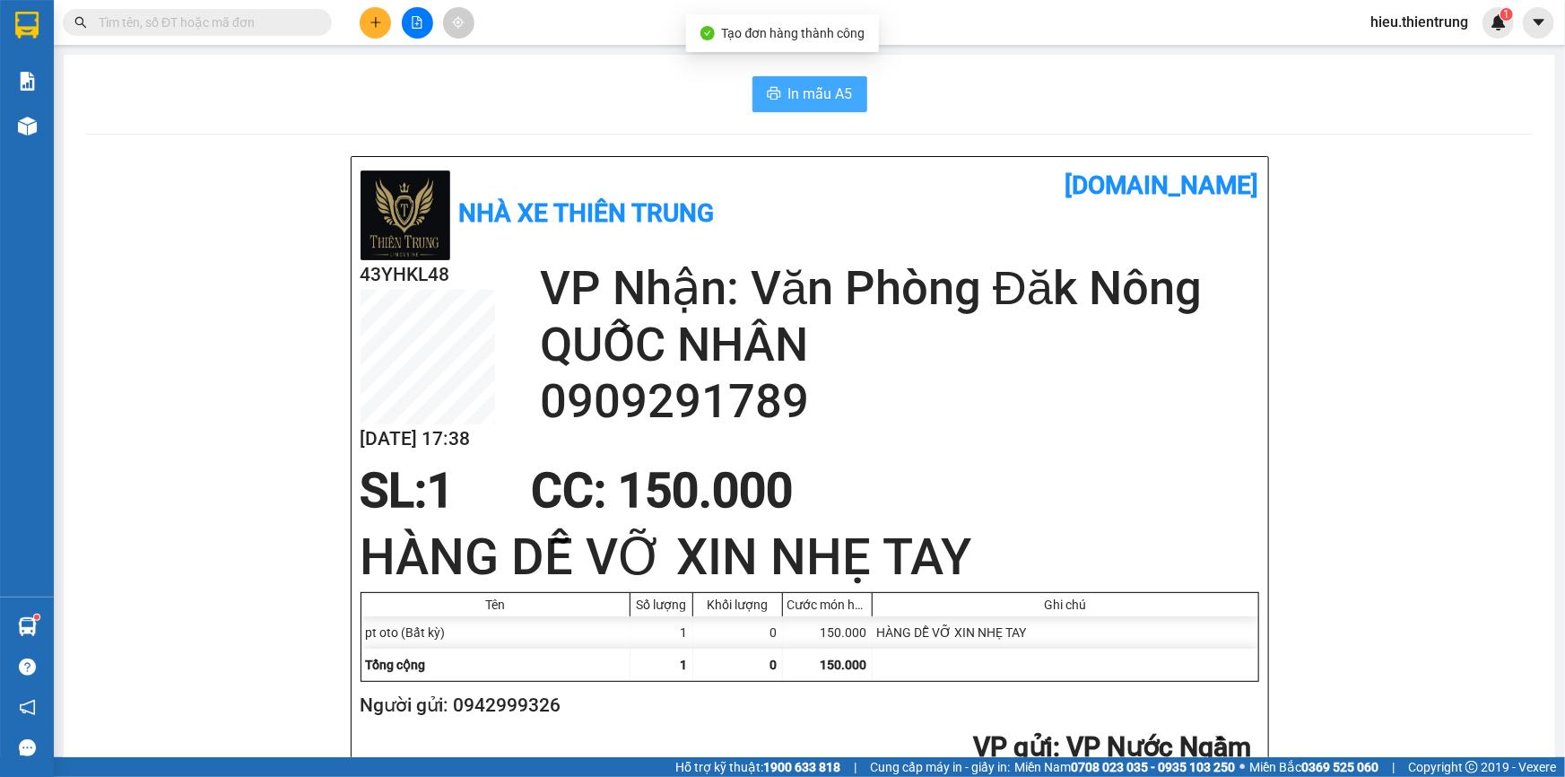
click at [789, 83] on span "In mẫu A5" at bounding box center [821, 94] width 65 height 22
drag, startPoint x: 1049, startPoint y: 85, endPoint x: 798, endPoint y: 72, distance: 251.5
click at [1035, 77] on div "In mẫu A5" at bounding box center [809, 94] width 1449 height 36
drag, startPoint x: 226, startPoint y: 144, endPoint x: 44, endPoint y: 142, distance: 182.1
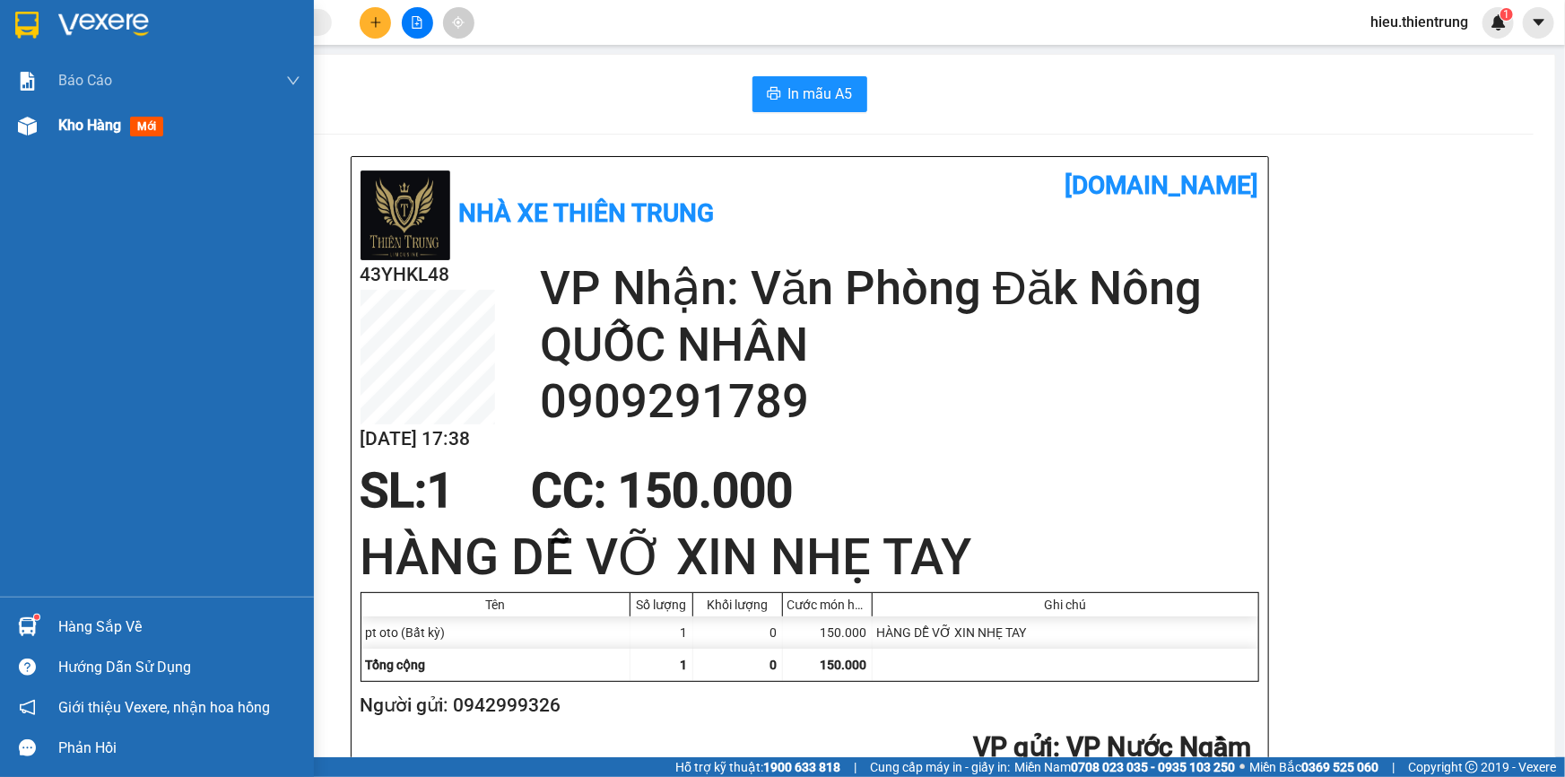
click at [36, 132] on div at bounding box center [27, 125] width 31 height 31
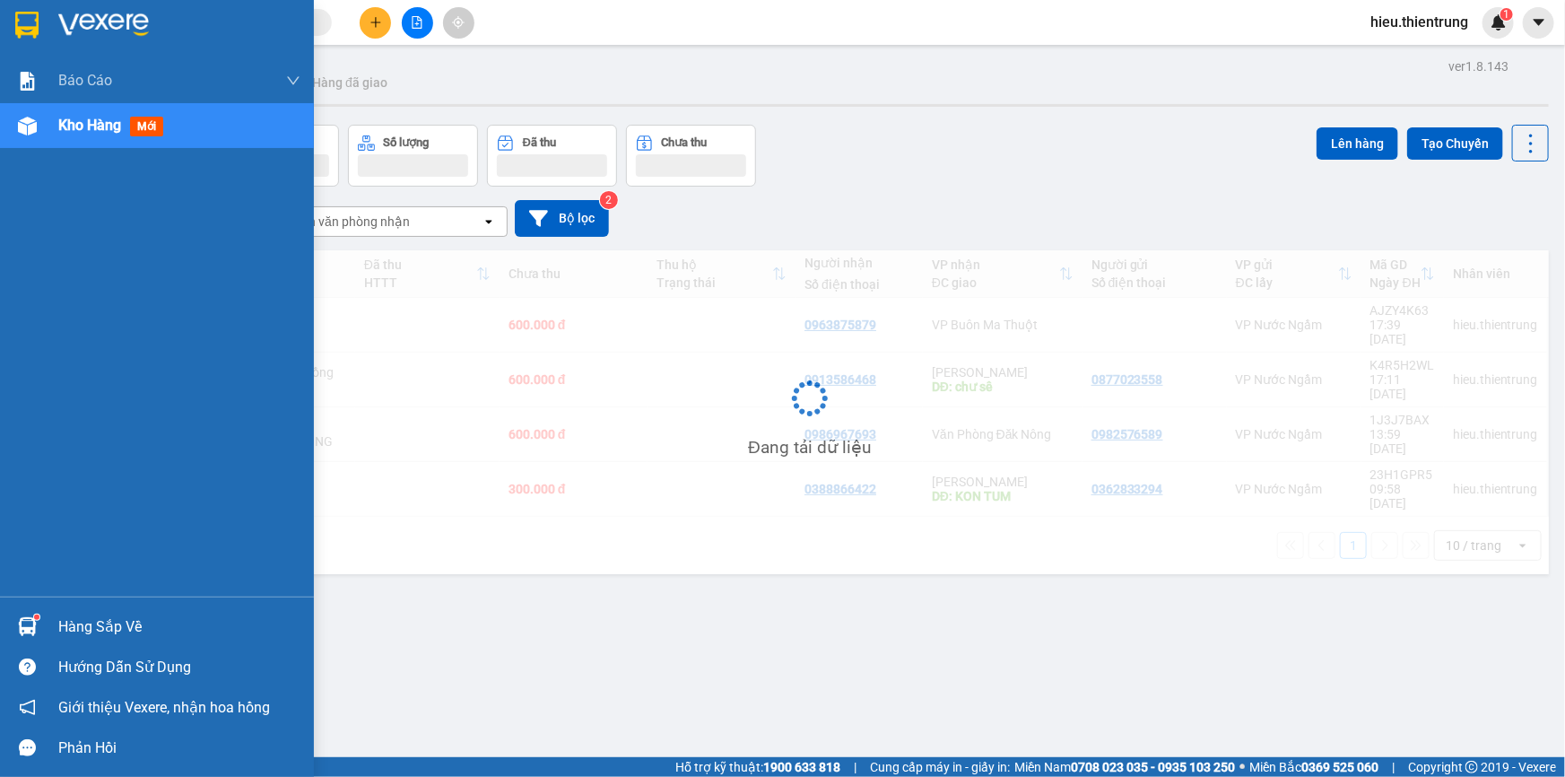
click at [36, 127] on div at bounding box center [27, 125] width 31 height 31
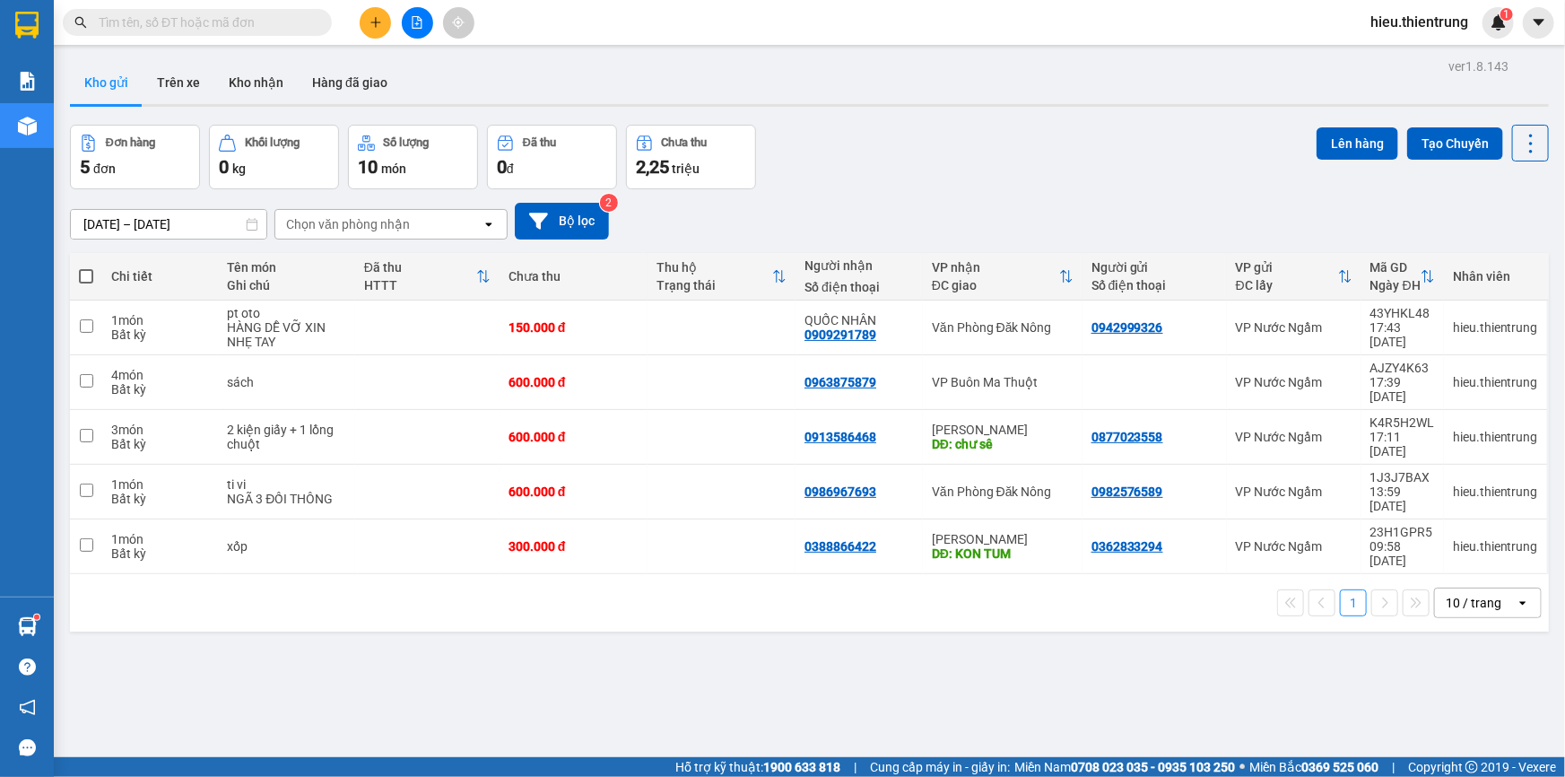
click at [405, 23] on button at bounding box center [417, 22] width 31 height 31
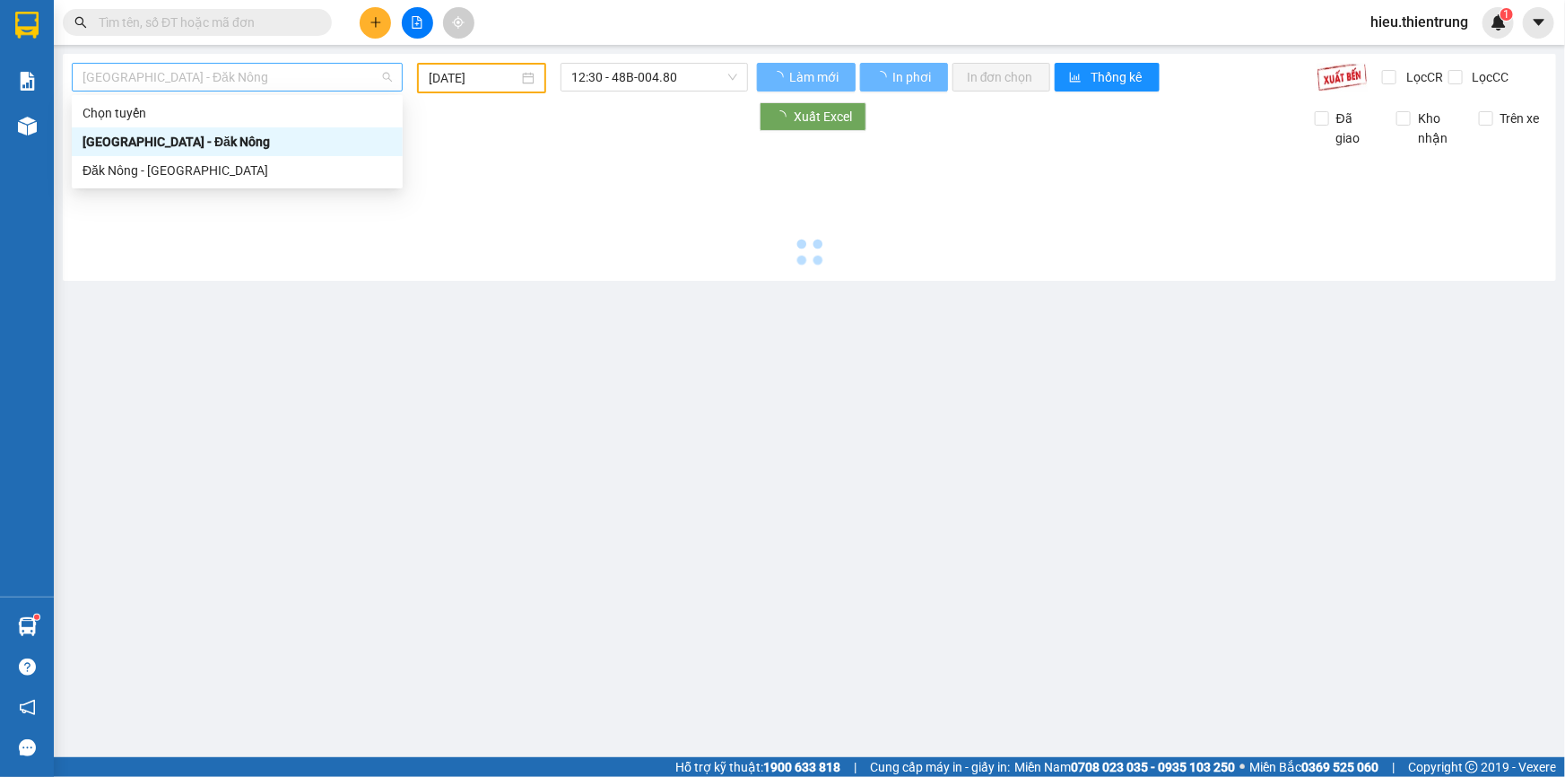
click at [252, 71] on span "[GEOGRAPHIC_DATA] - Đăk Nông" at bounding box center [237, 77] width 309 height 27
type input "[DATE]"
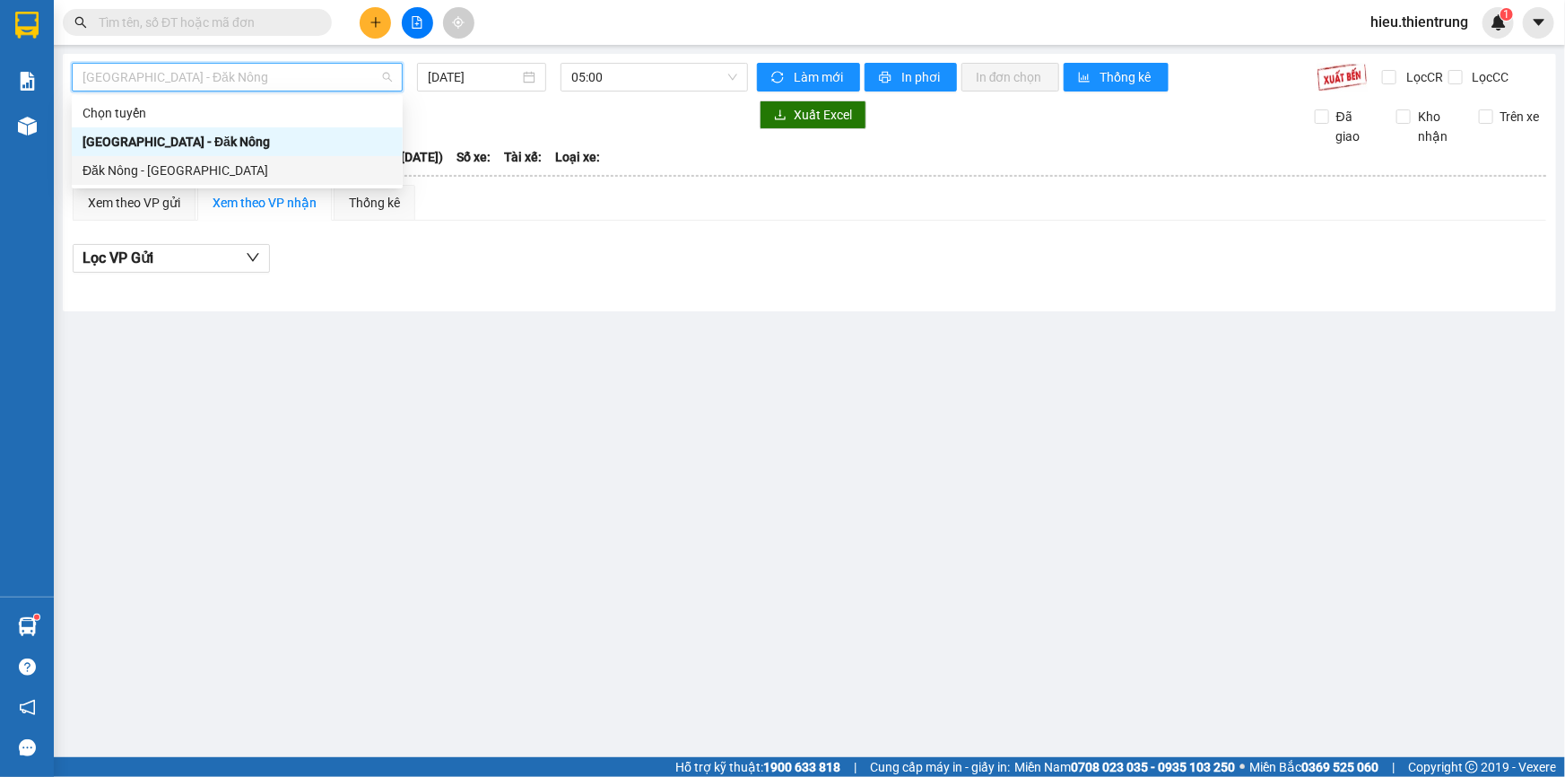
click at [155, 168] on div "Đăk Nông - [GEOGRAPHIC_DATA]" at bounding box center [237, 171] width 309 height 20
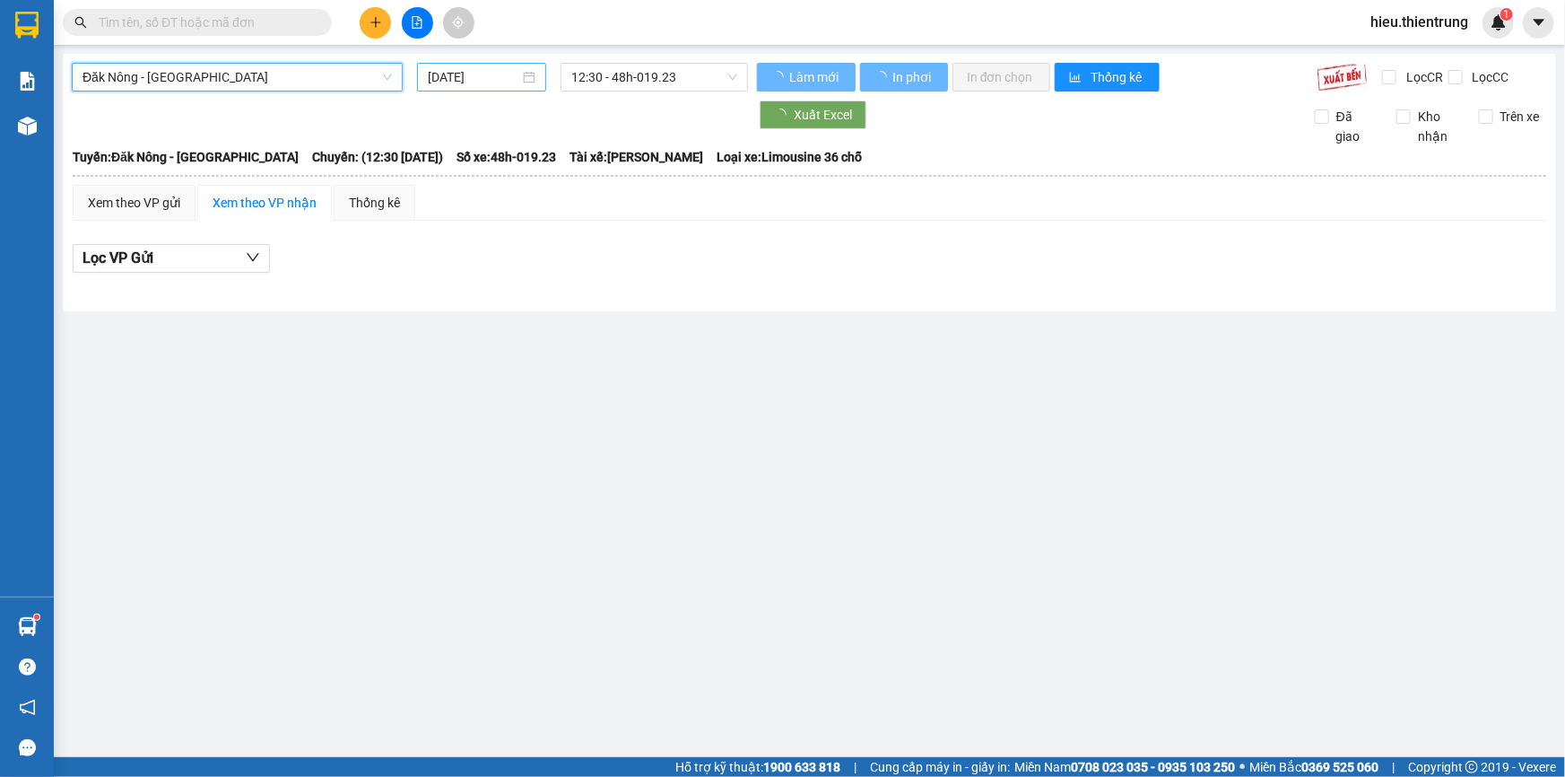
click at [487, 83] on input "[DATE]" at bounding box center [474, 77] width 92 height 20
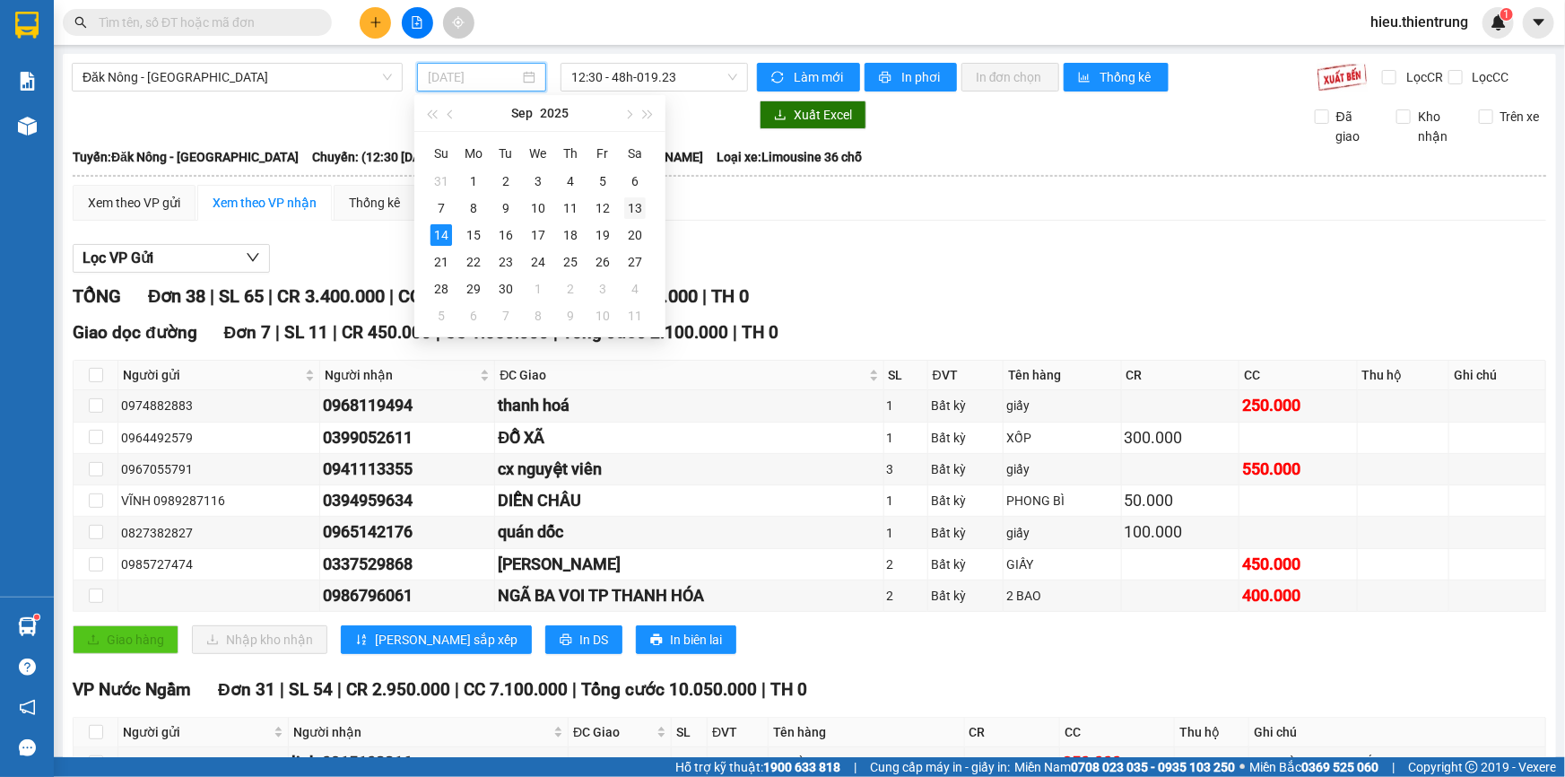
click at [625, 211] on div "13" at bounding box center [635, 208] width 22 height 22
type input "[DATE]"
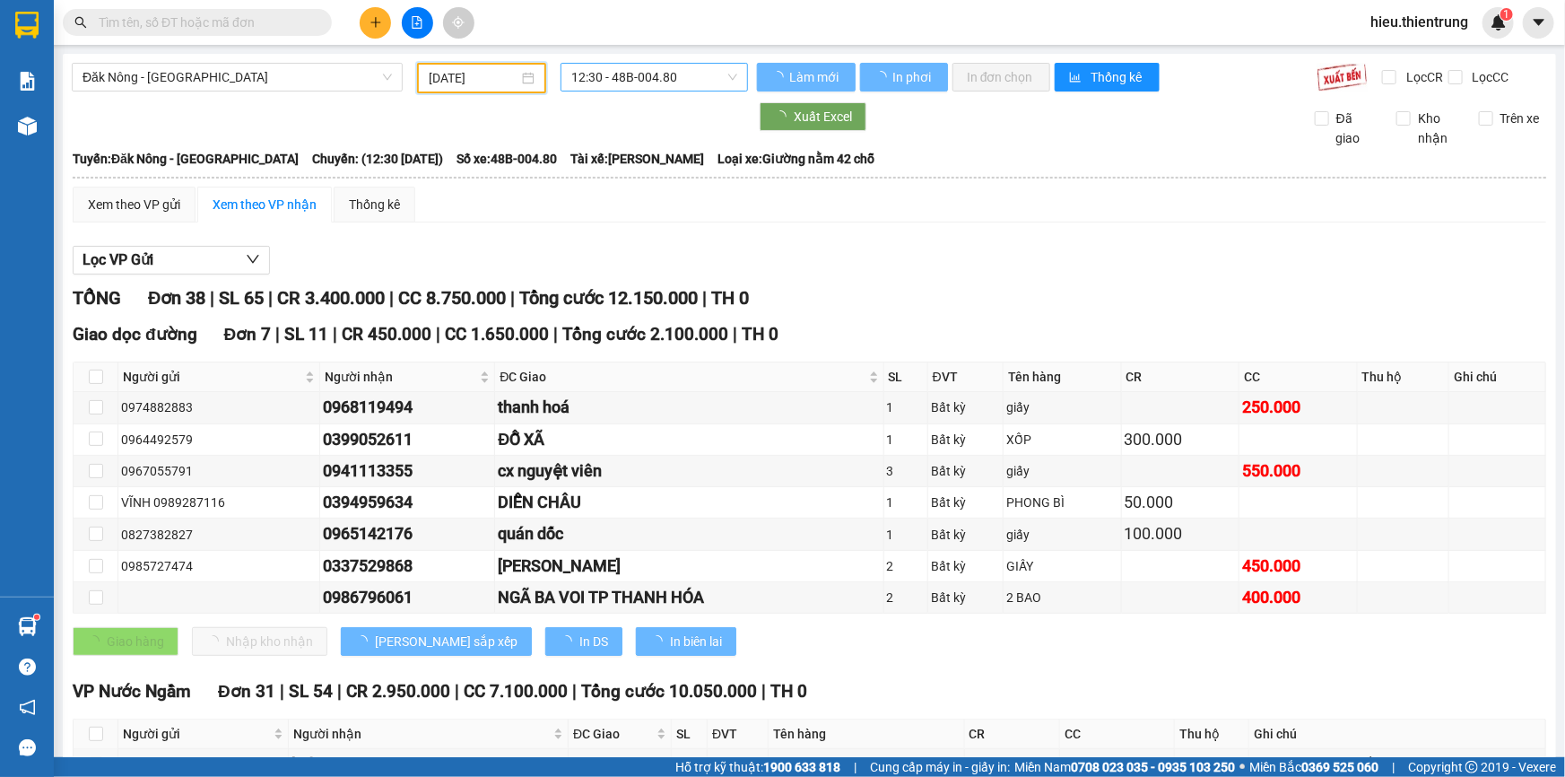
click at [623, 74] on span "12:30 - 48B-004.80" at bounding box center [654, 77] width 166 height 27
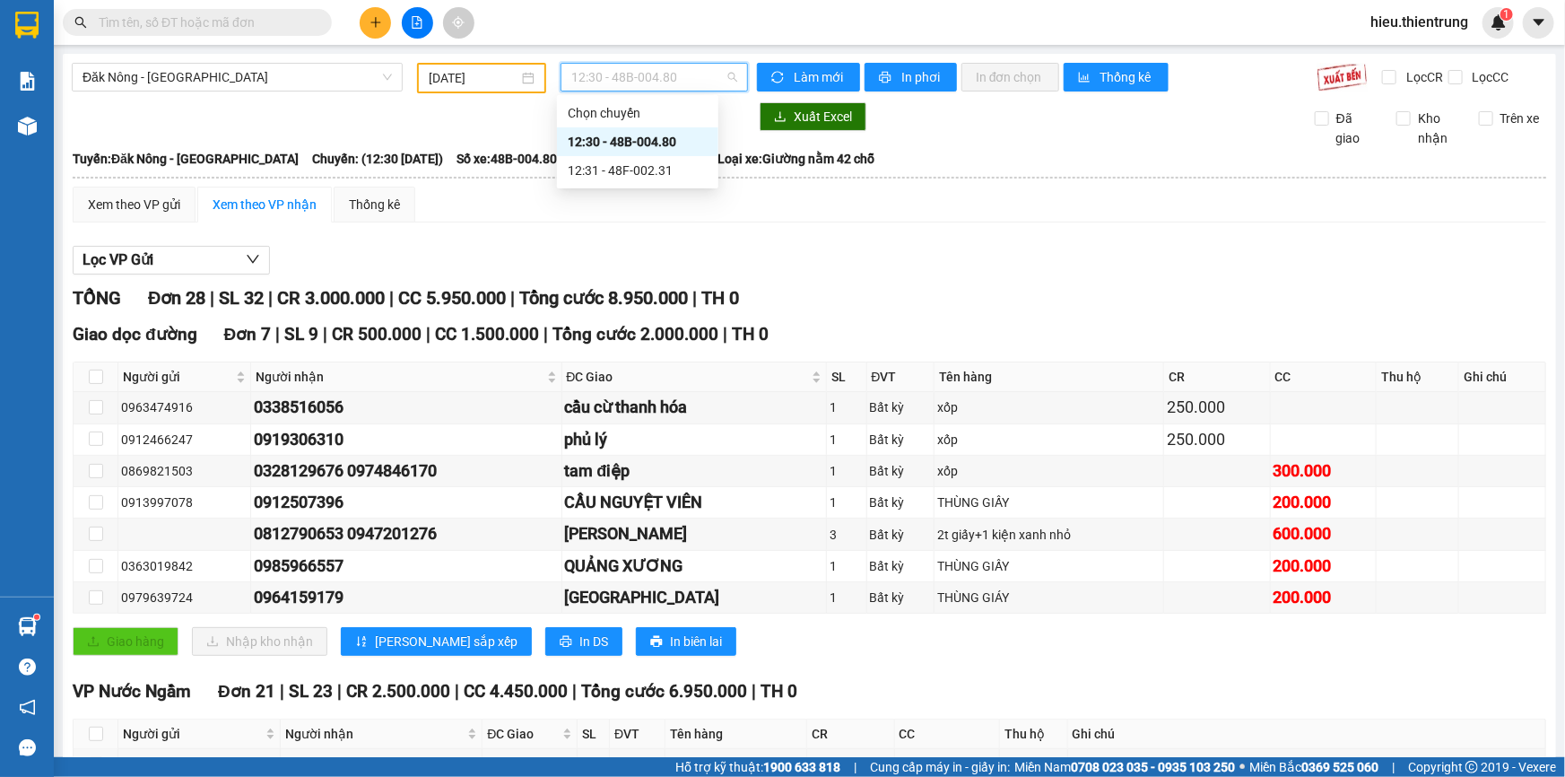
click at [649, 146] on div "12:30 - 48B-004.80" at bounding box center [638, 142] width 140 height 20
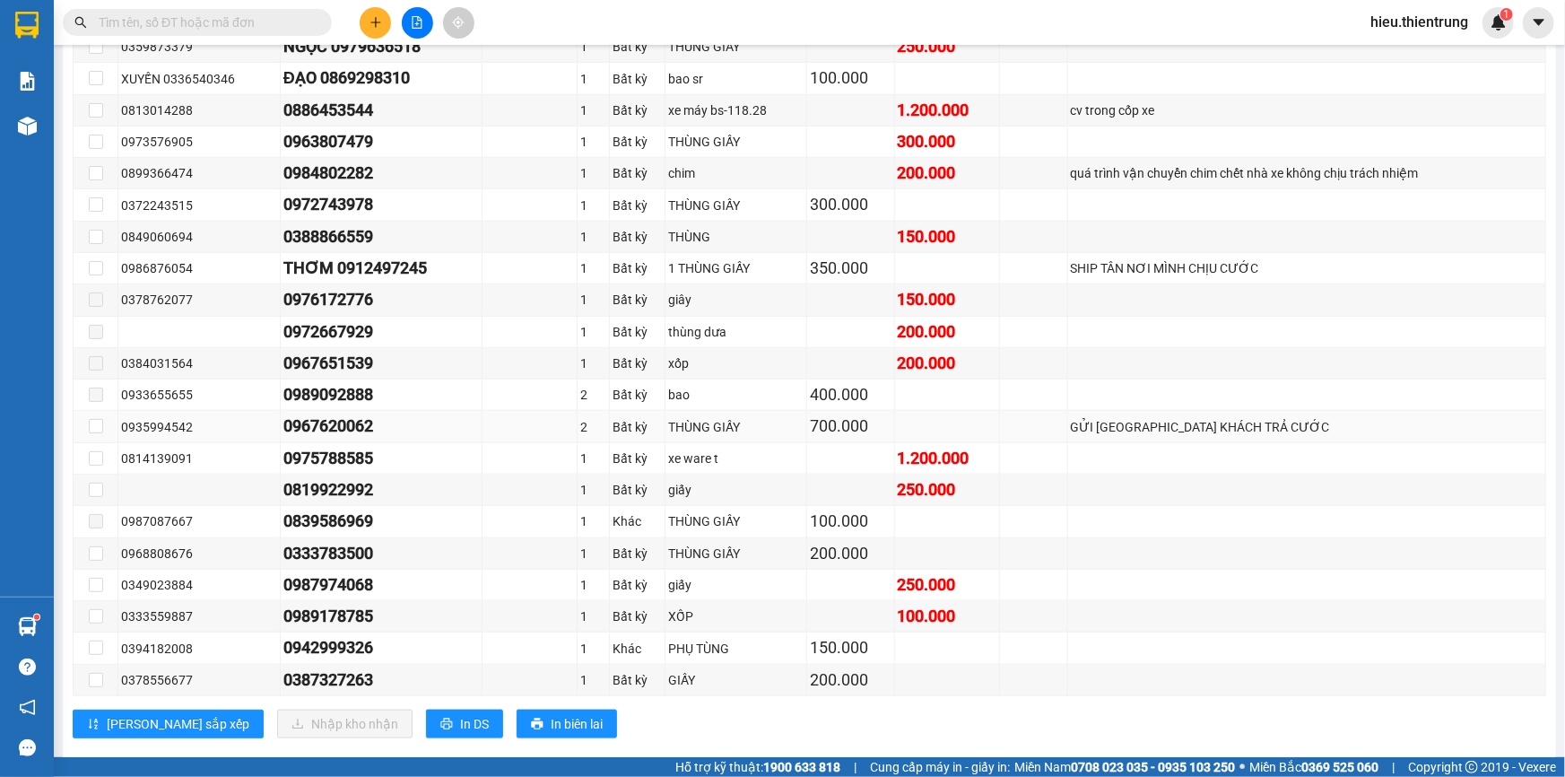
scroll to position [734, 0]
